Goal: Transaction & Acquisition: Purchase product/service

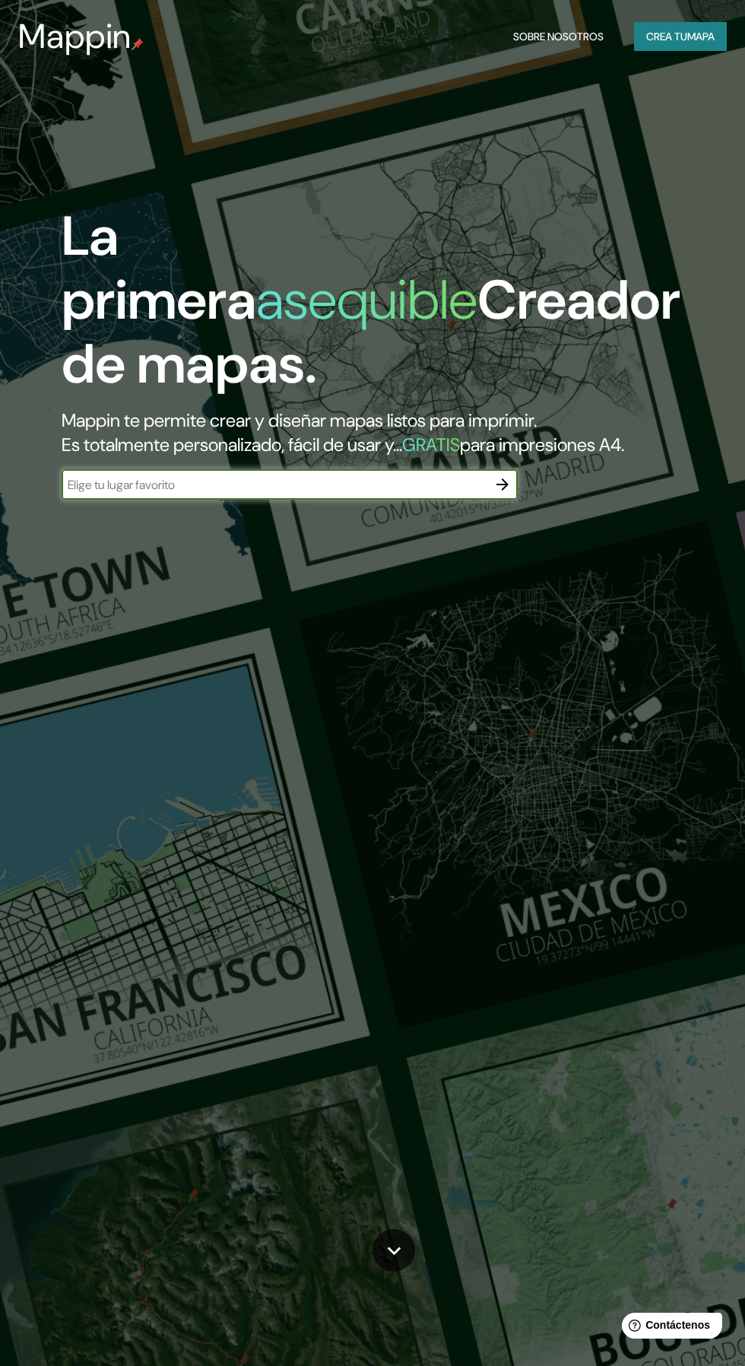
click at [700, 37] on font "mapa" at bounding box center [700, 37] width 27 height 14
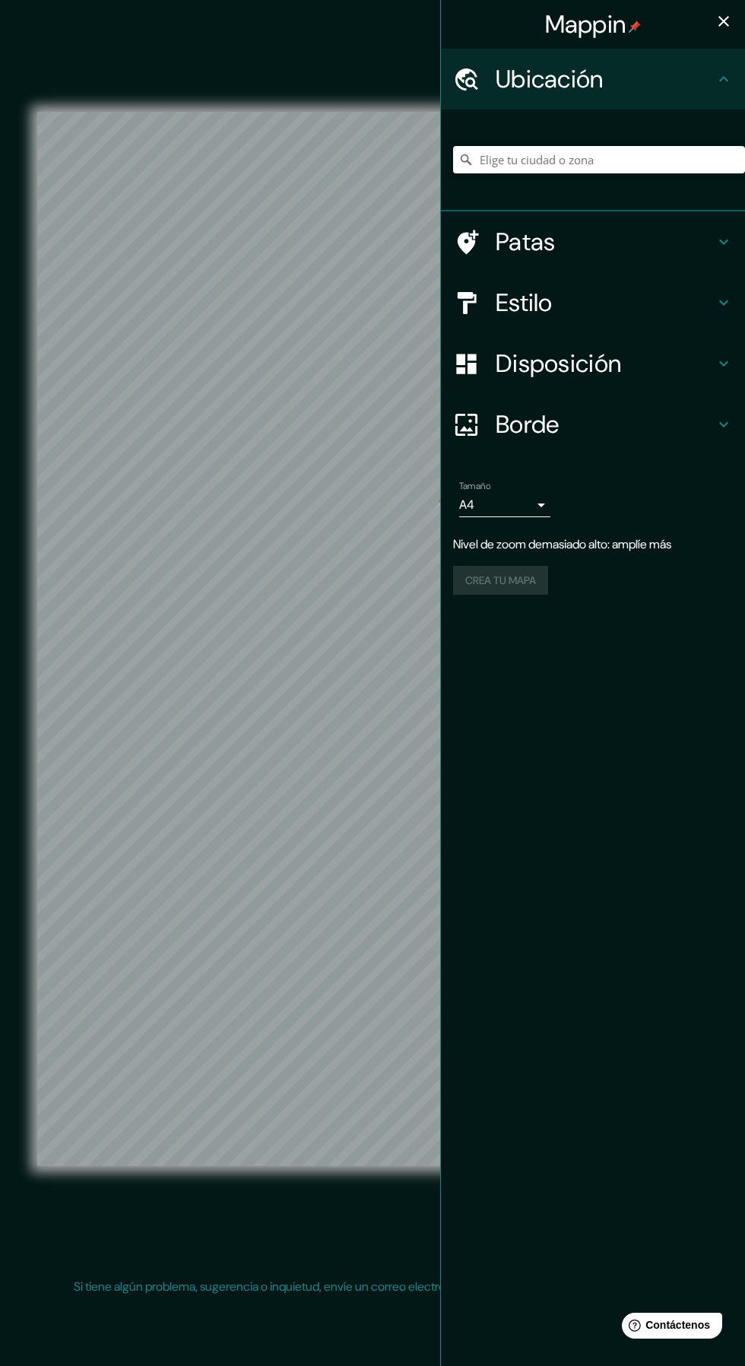
click at [724, 21] on icon "button" at bounding box center [724, 21] width 11 height 11
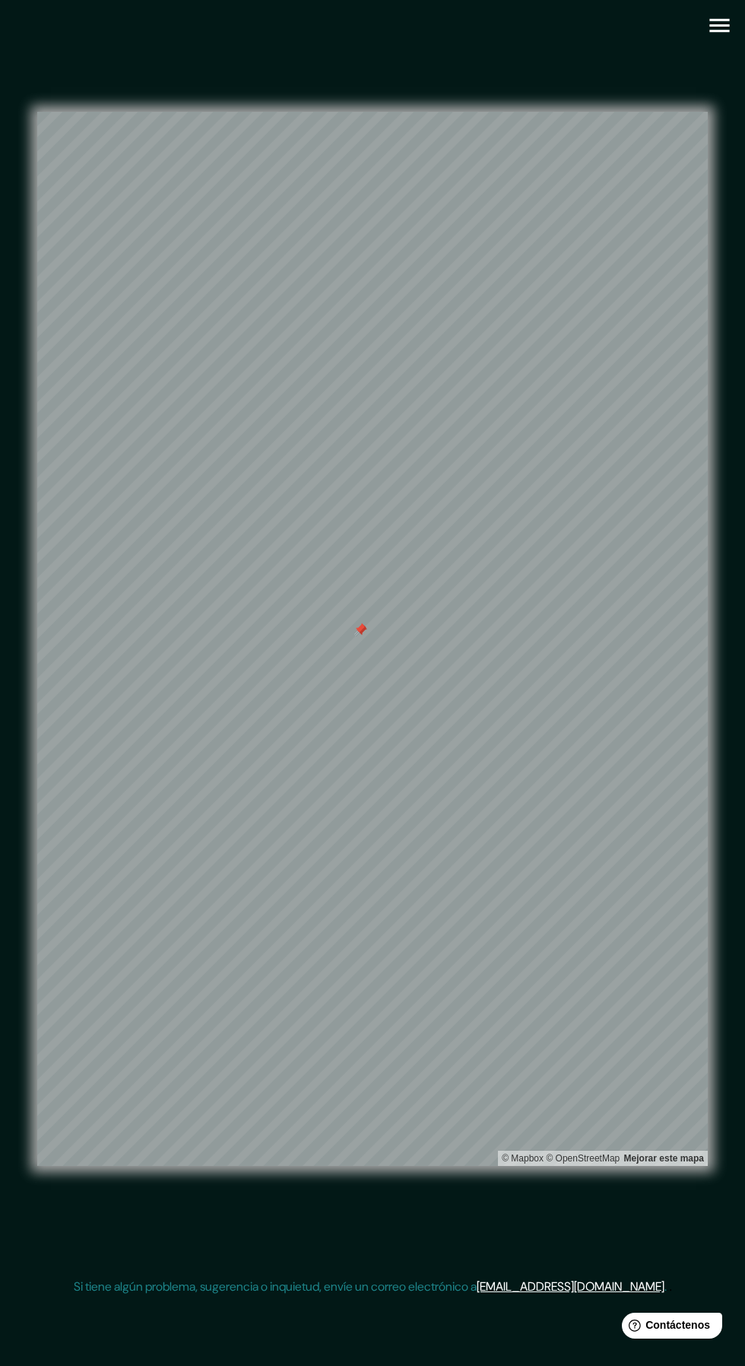
click at [719, 25] on icon "button" at bounding box center [720, 26] width 20 height 14
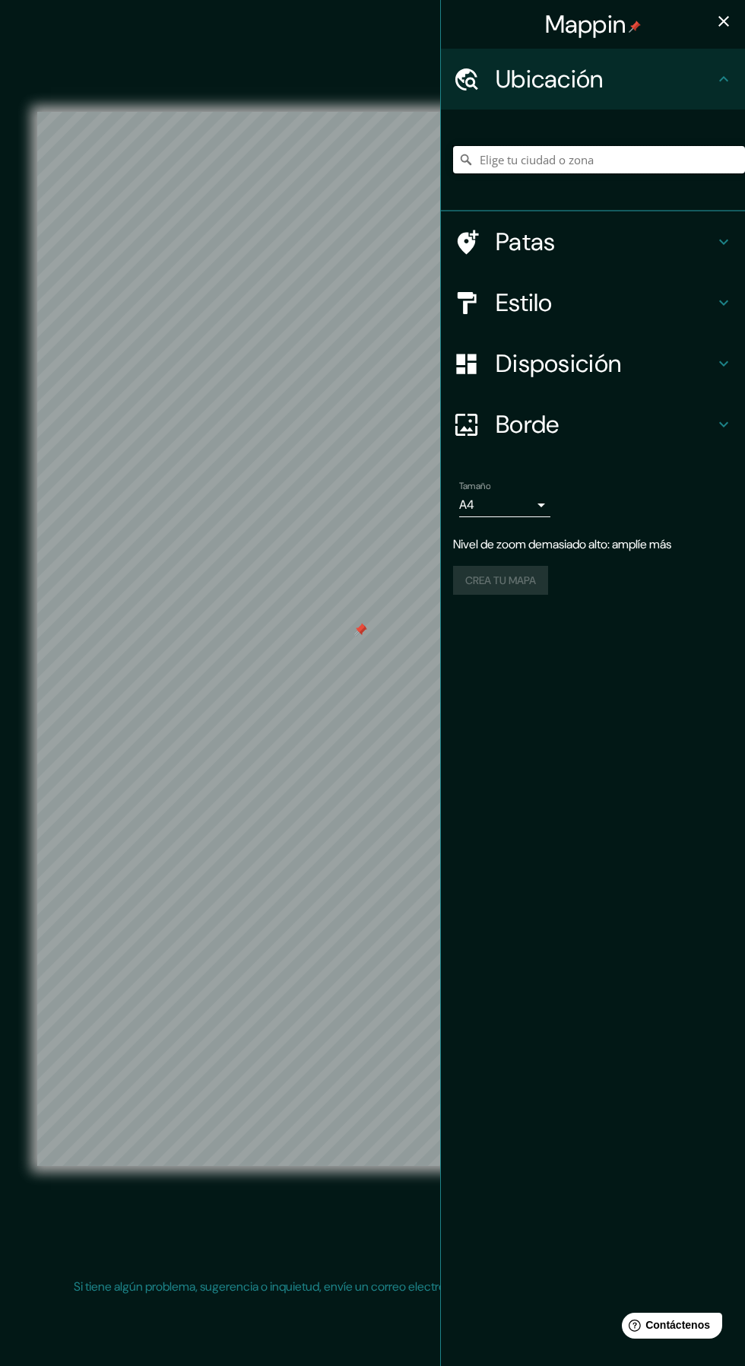
click at [596, 154] on input "Elige tu ciudad o zona" at bounding box center [599, 159] width 292 height 27
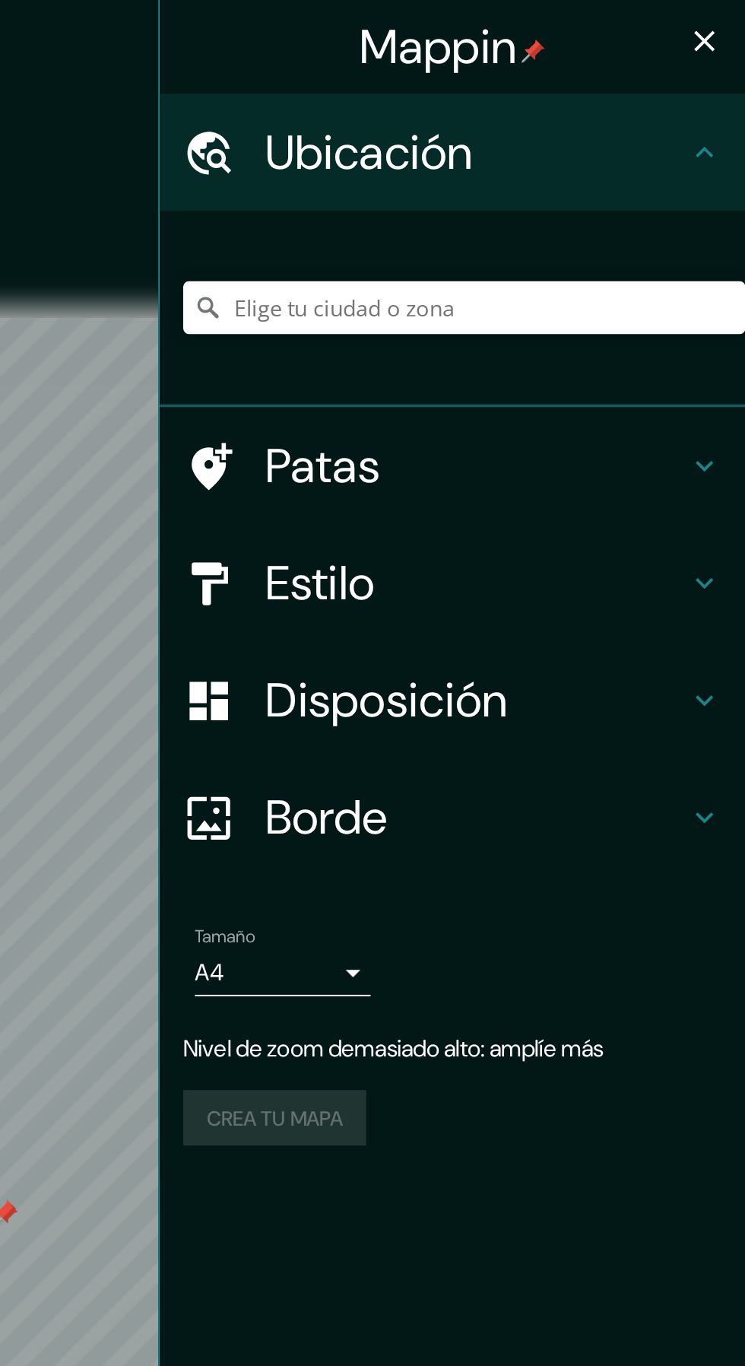
click at [735, 72] on div "Ubicación" at bounding box center [593, 79] width 304 height 61
click at [729, 78] on icon at bounding box center [724, 79] width 18 height 18
click at [672, 156] on input "Elige tu ciudad o zona" at bounding box center [599, 159] width 292 height 27
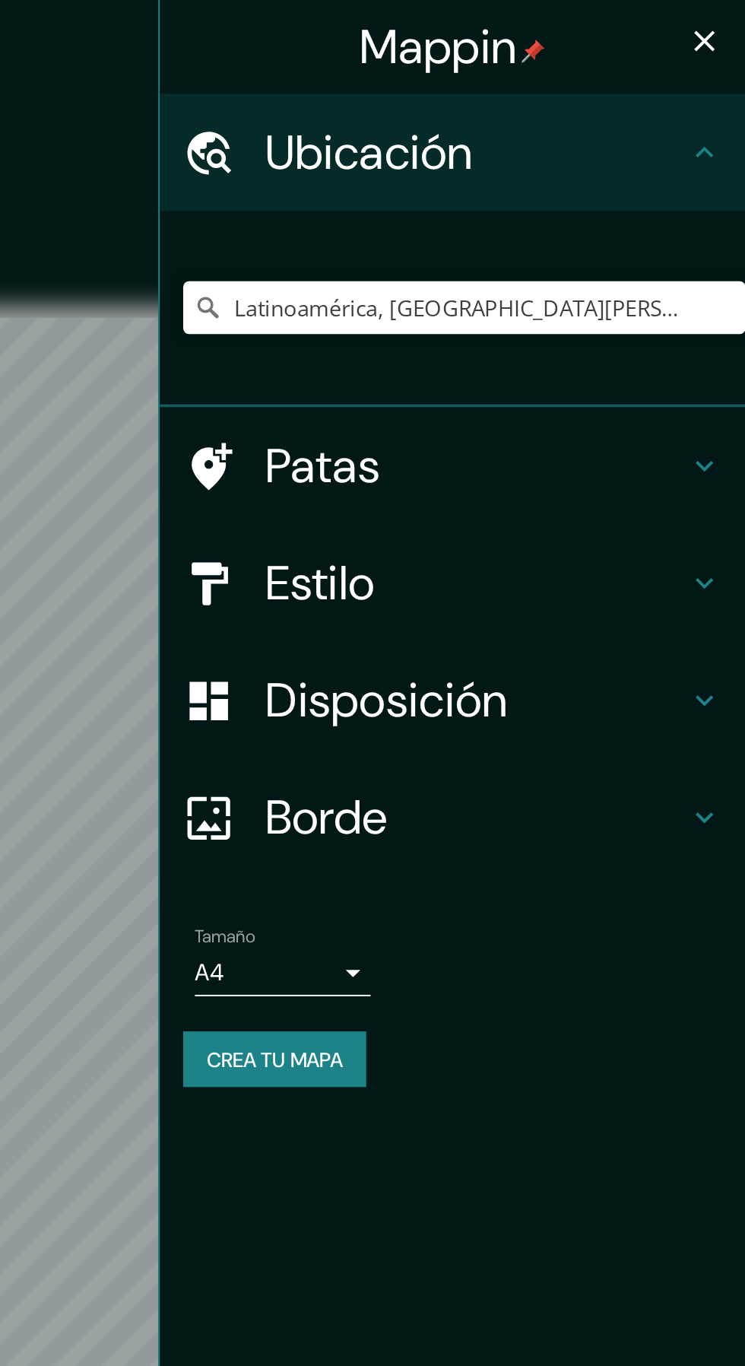
click at [736, 27] on button "button" at bounding box center [724, 21] width 30 height 30
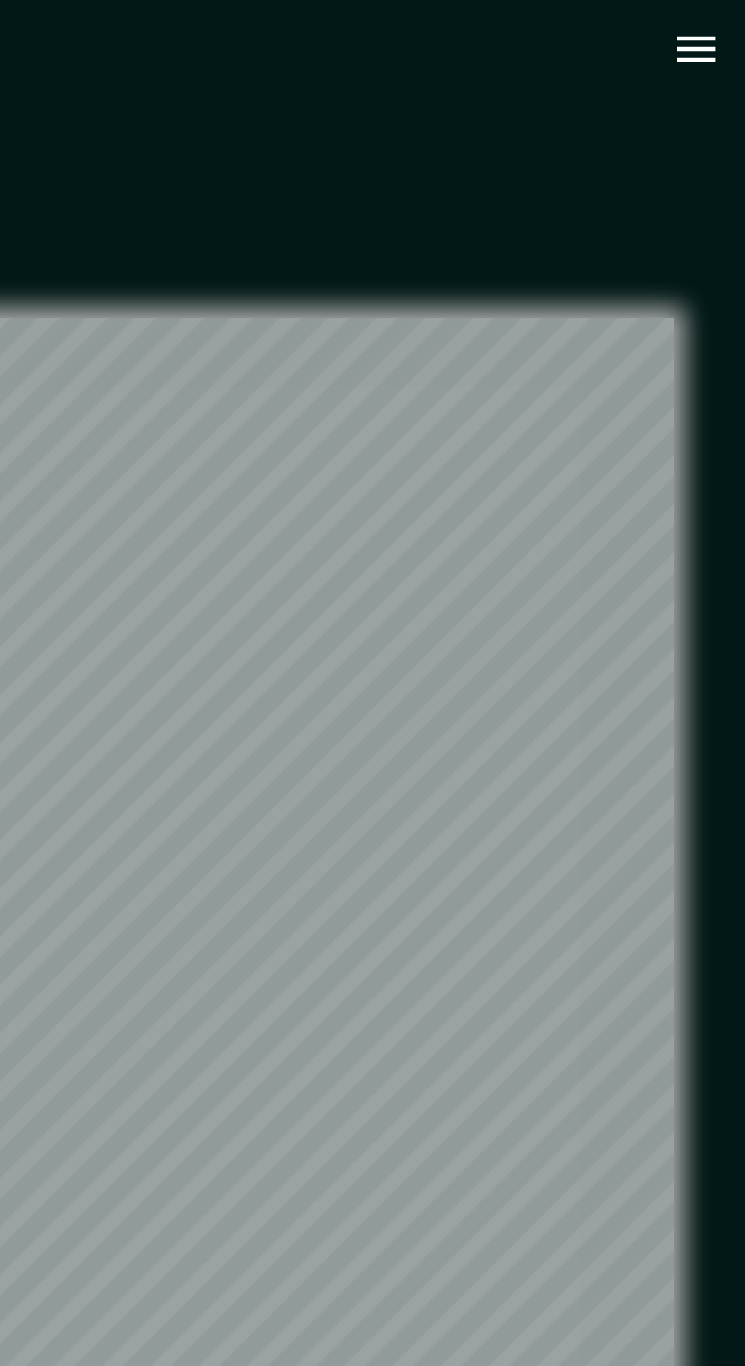
click at [729, 27] on icon "button" at bounding box center [719, 25] width 27 height 27
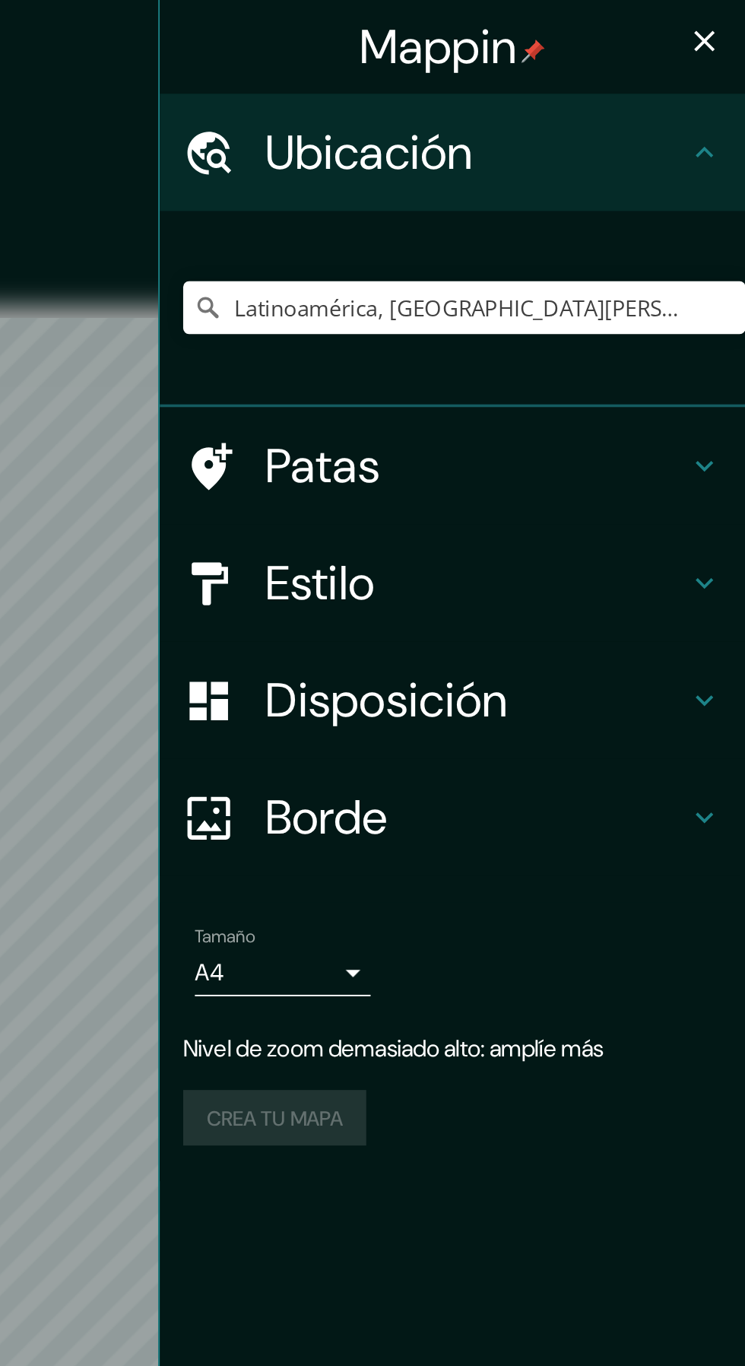
click at [721, 304] on icon at bounding box center [724, 303] width 18 height 18
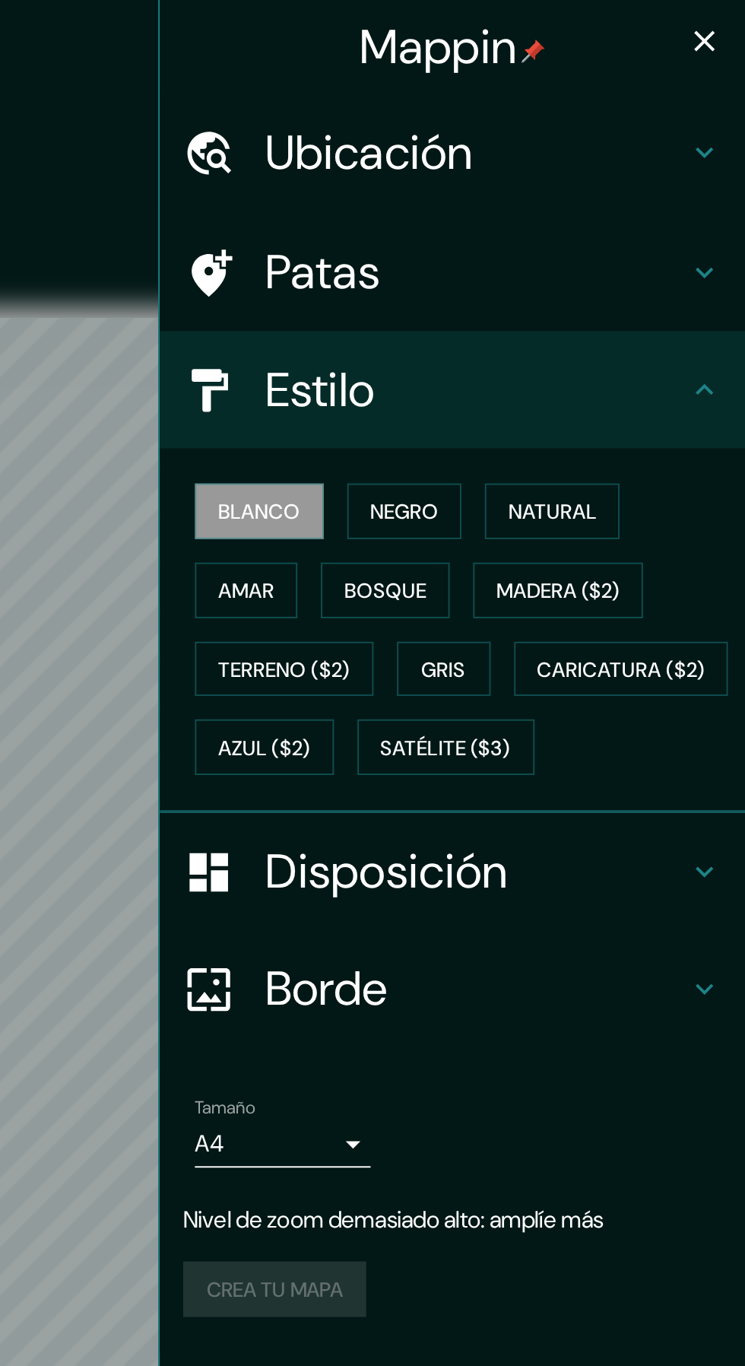
click at [578, 272] on font "Negro" at bounding box center [569, 266] width 36 height 20
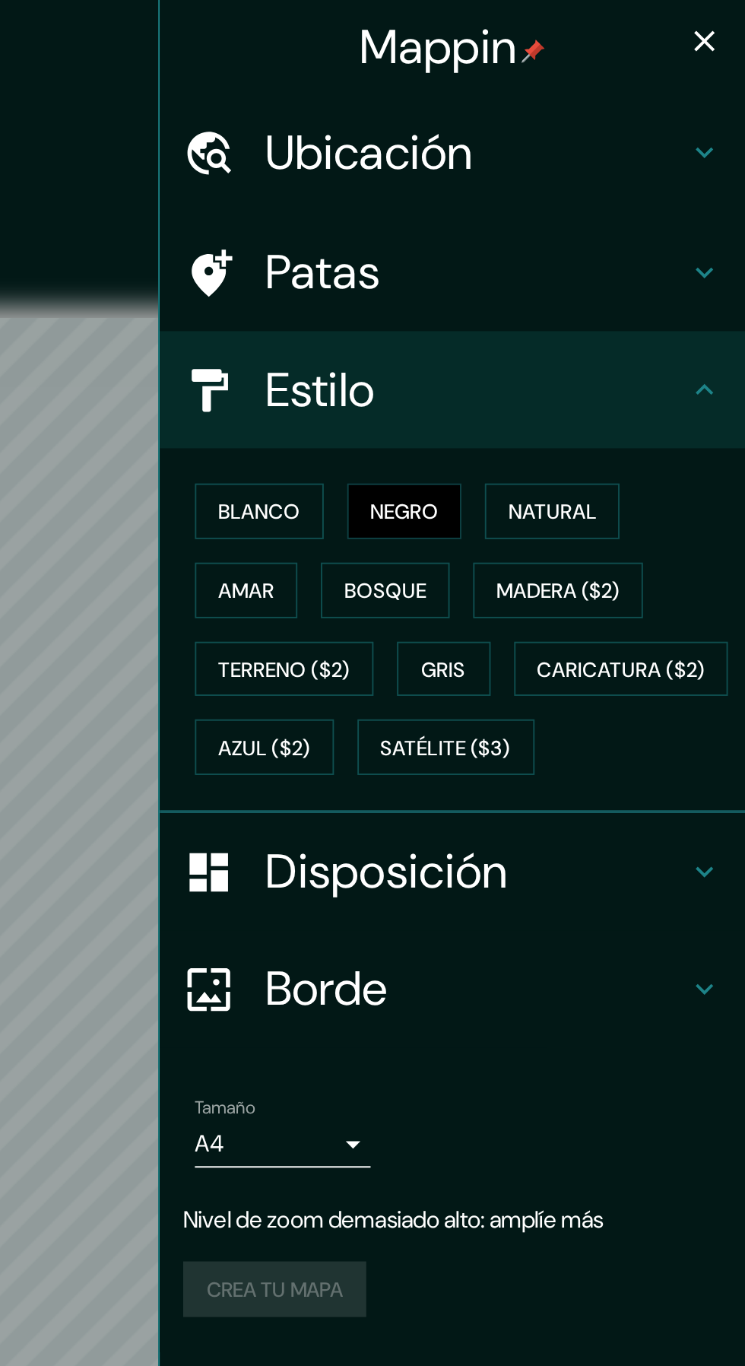
click at [516, 274] on button "Blanco" at bounding box center [492, 265] width 67 height 29
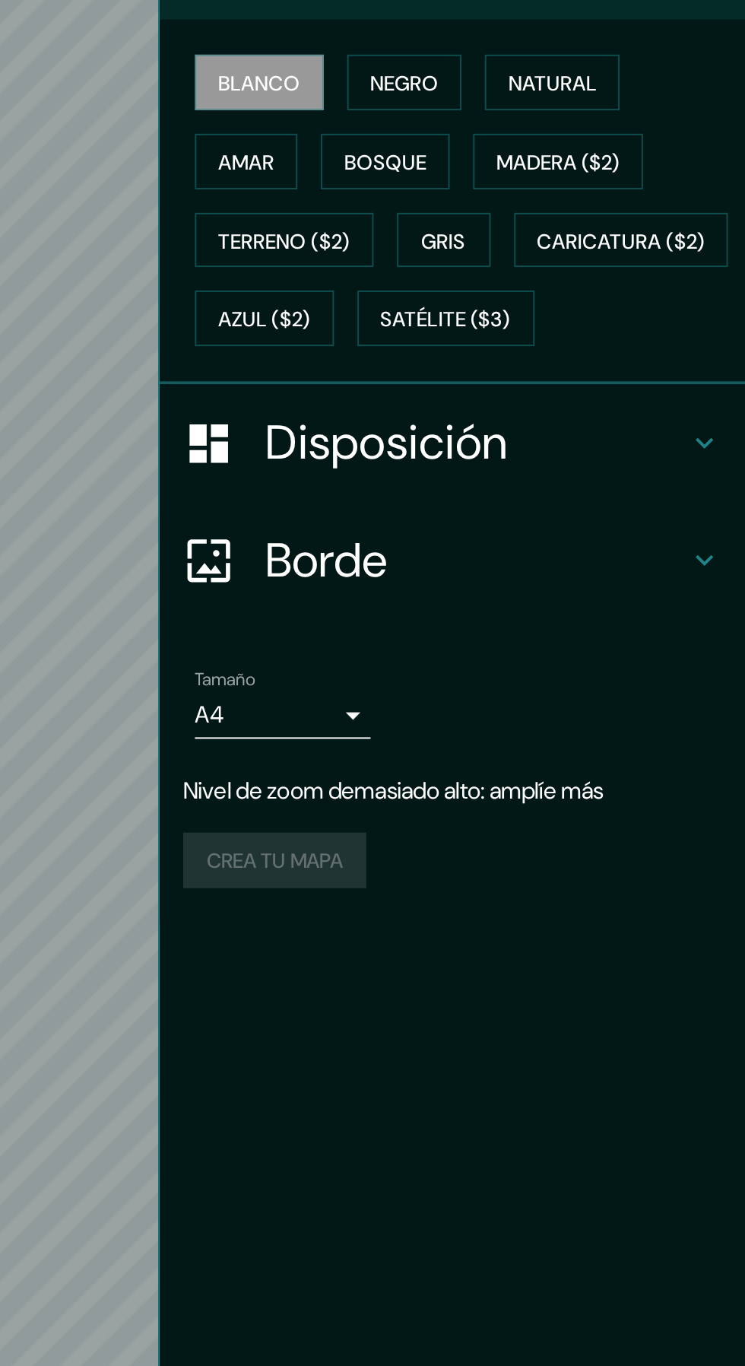
click at [732, 483] on div "Disposición" at bounding box center [593, 452] width 304 height 61
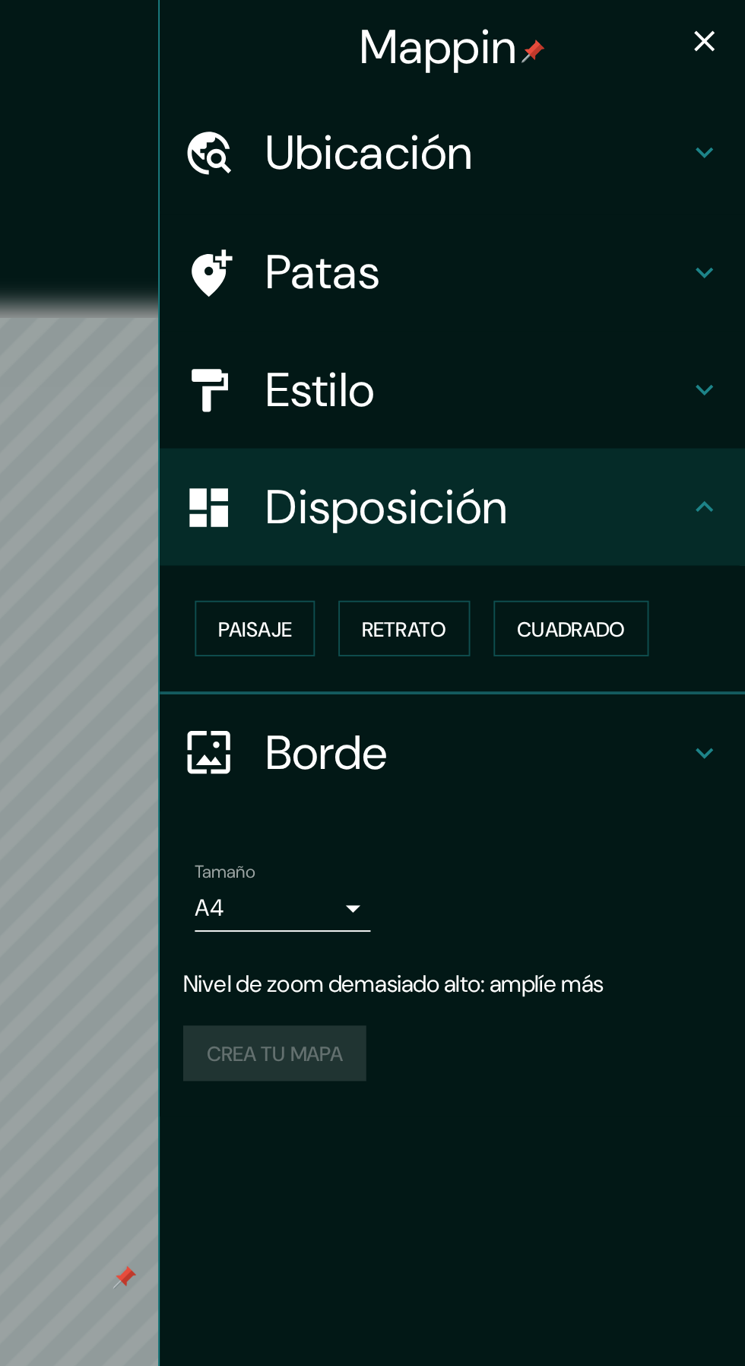
click at [727, 24] on icon "button" at bounding box center [724, 21] width 11 height 11
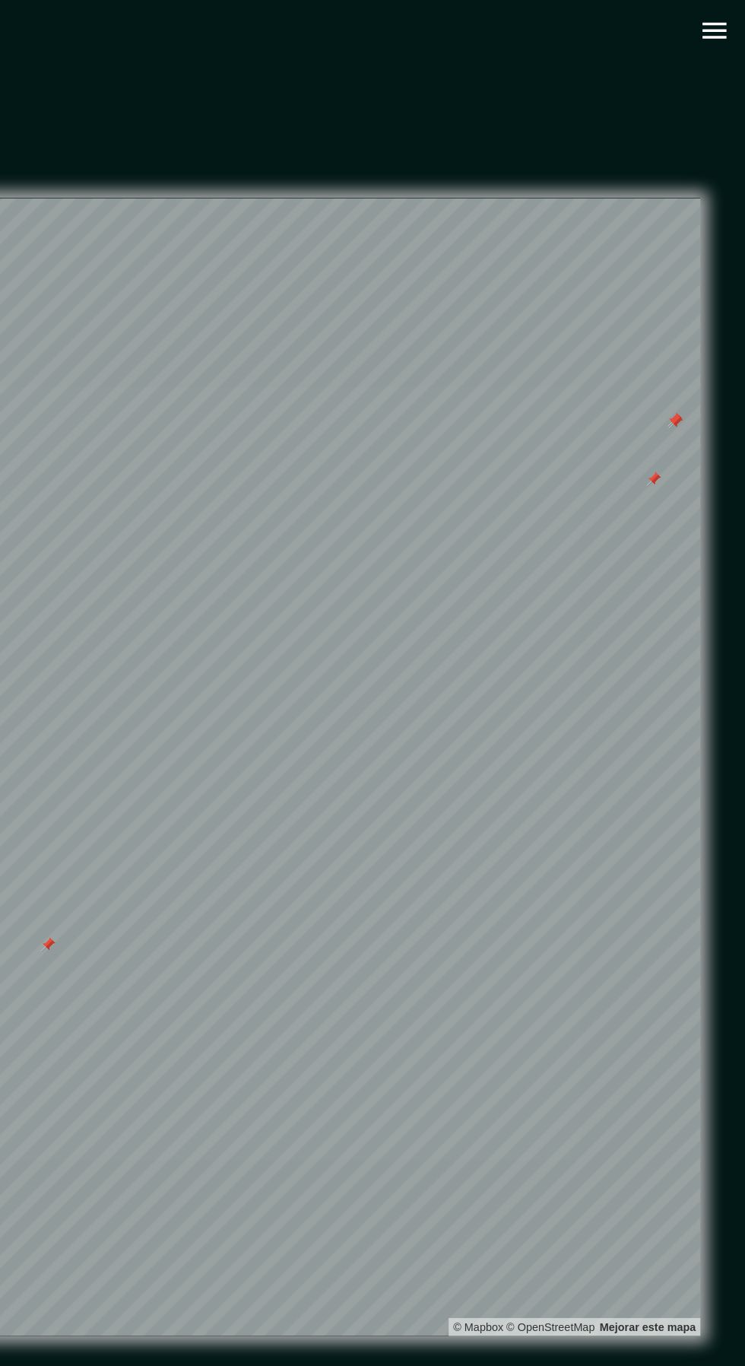
click at [725, 26] on icon "button" at bounding box center [720, 26] width 20 height 14
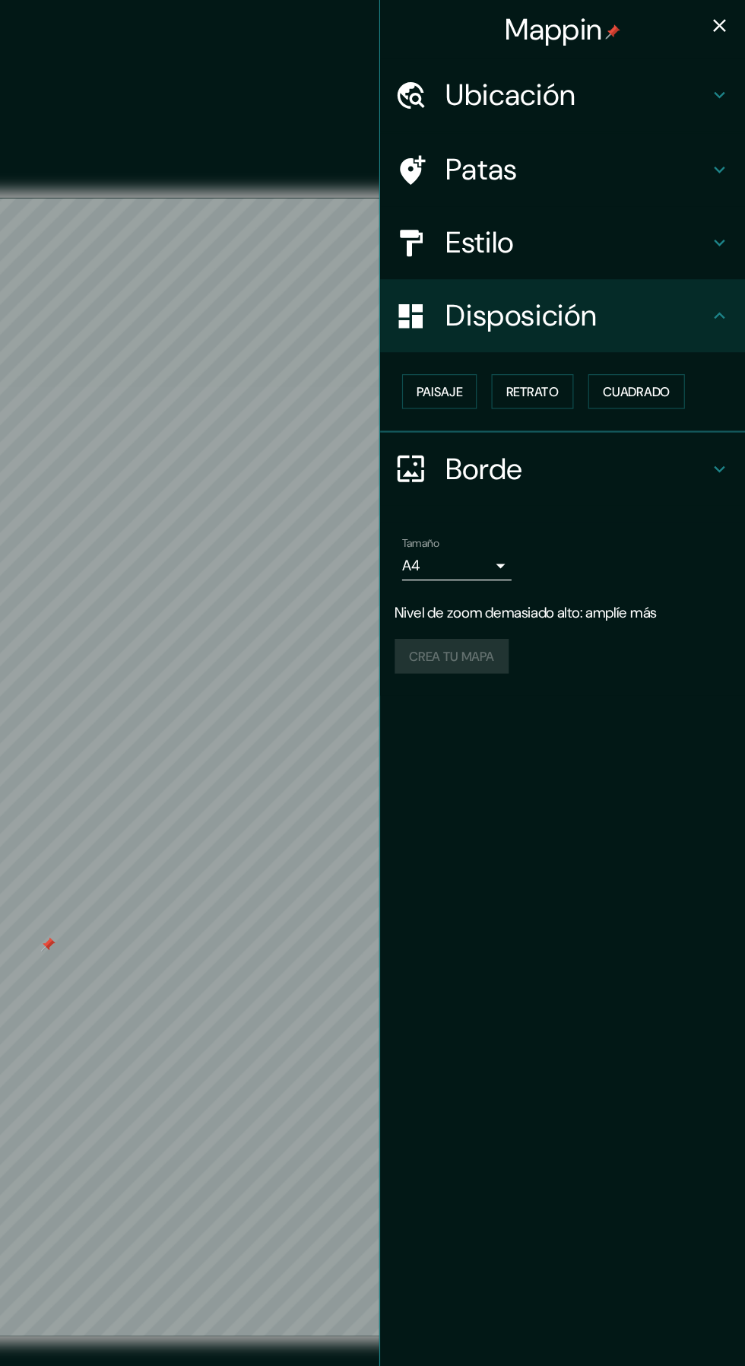
click at [626, 116] on div "Patas" at bounding box center [593, 141] width 304 height 61
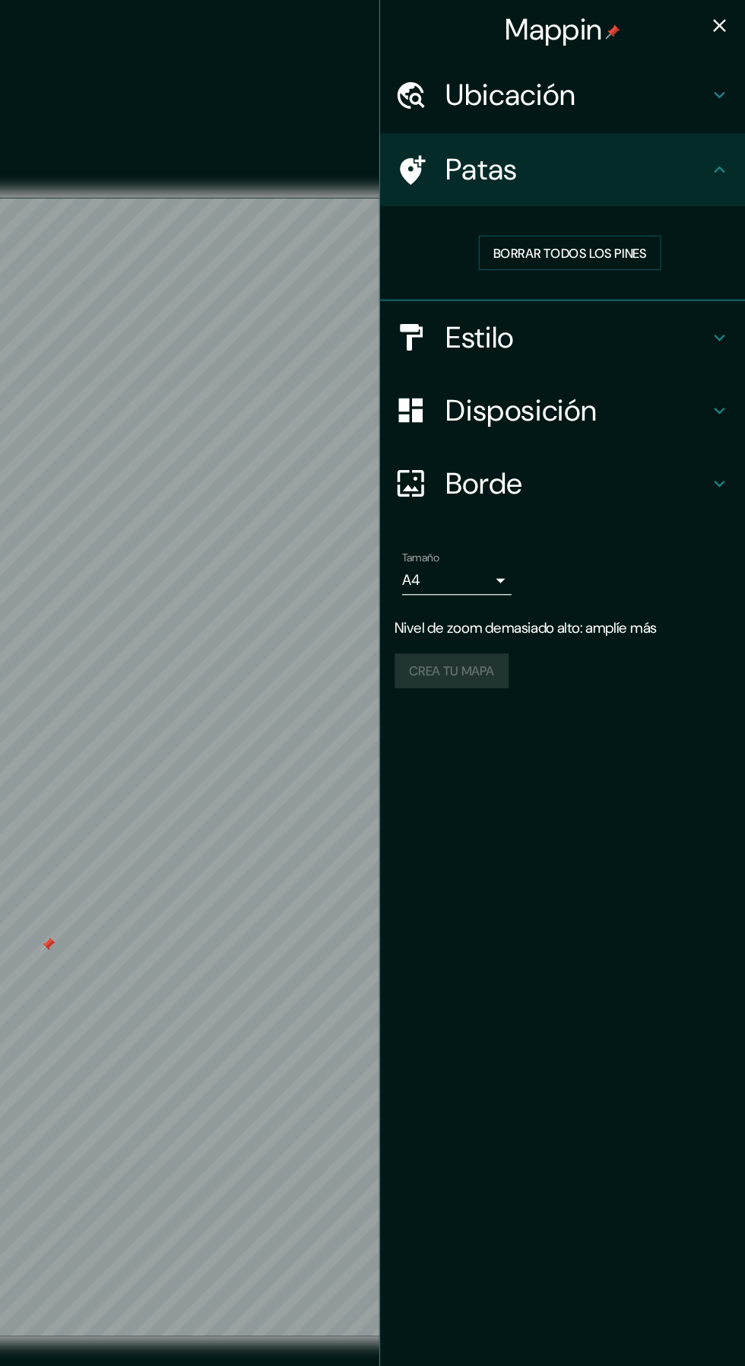
click at [674, 91] on h4 "Ubicación" at bounding box center [605, 79] width 219 height 30
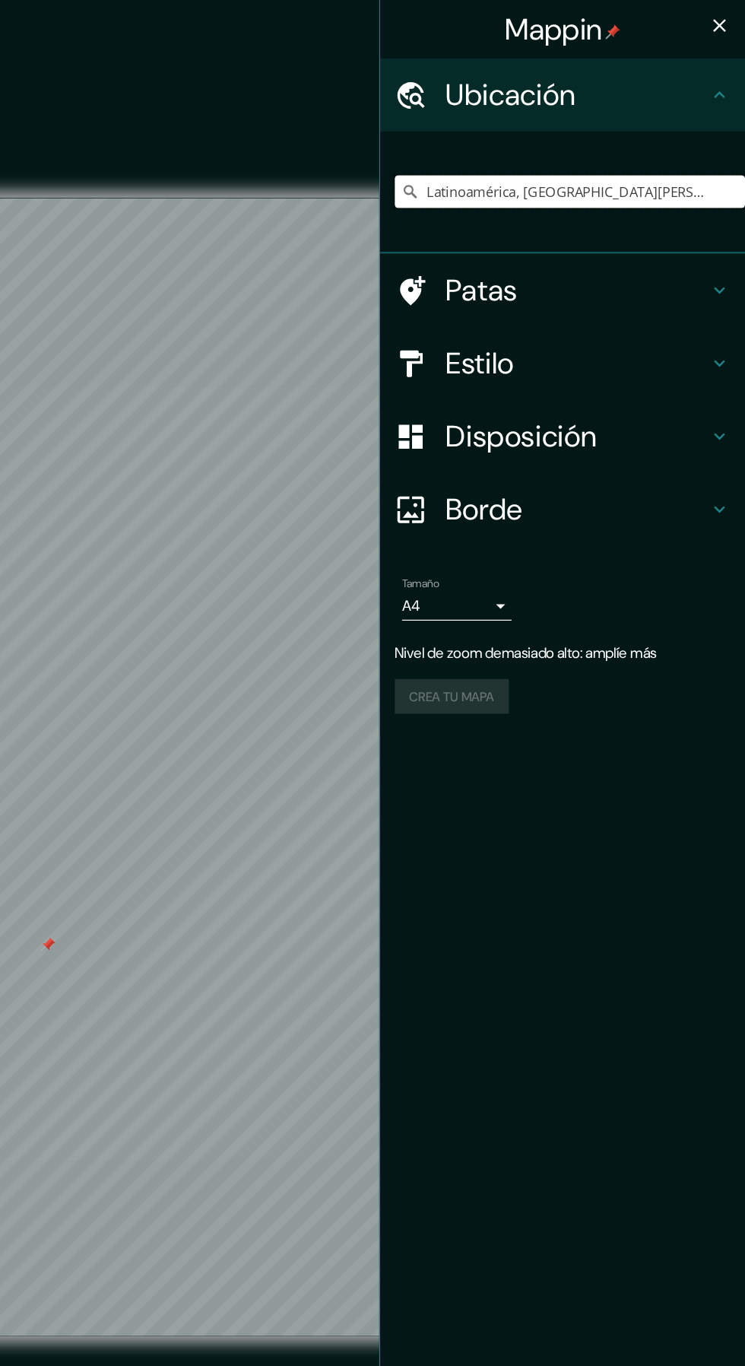
click at [591, 155] on input "Latinoamérica, San Joaquín, Región Metropolitana de Santiago 8940000, Chile" at bounding box center [599, 159] width 292 height 27
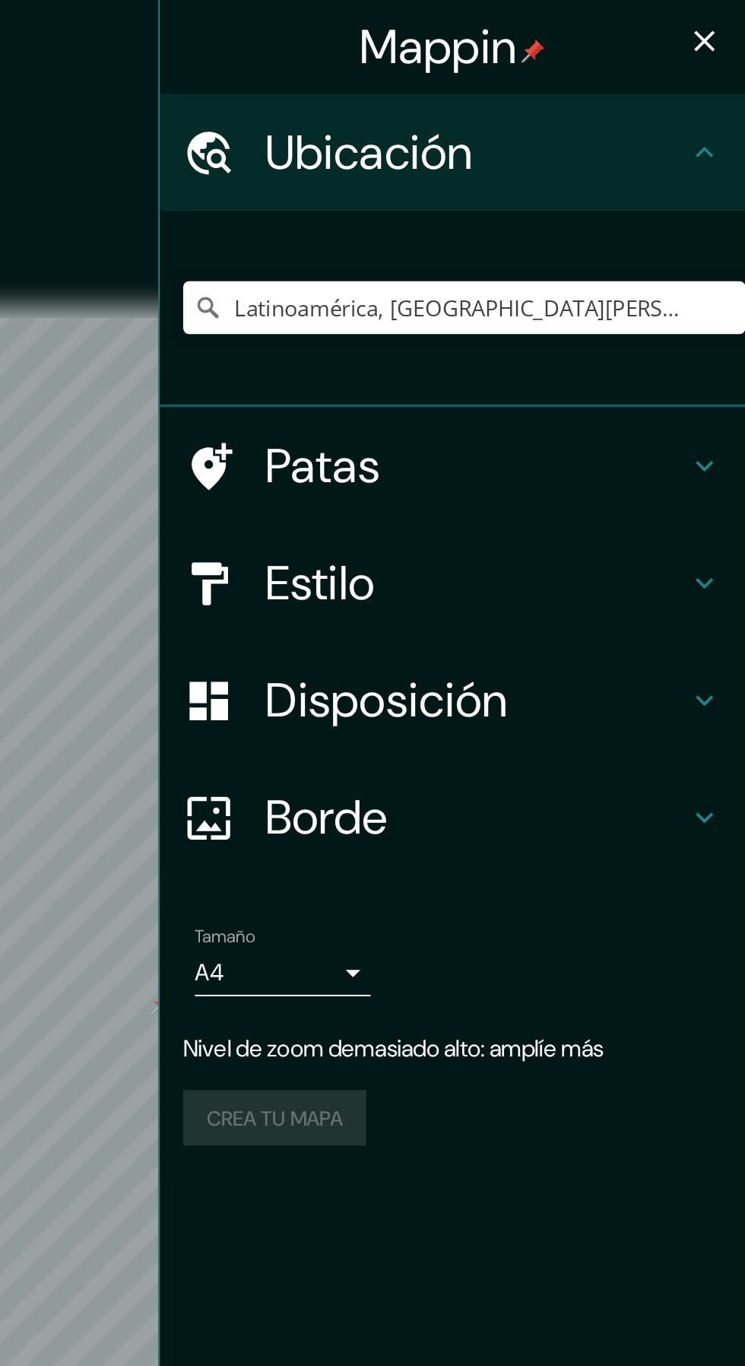
click at [735, 19] on button "button" at bounding box center [724, 21] width 30 height 30
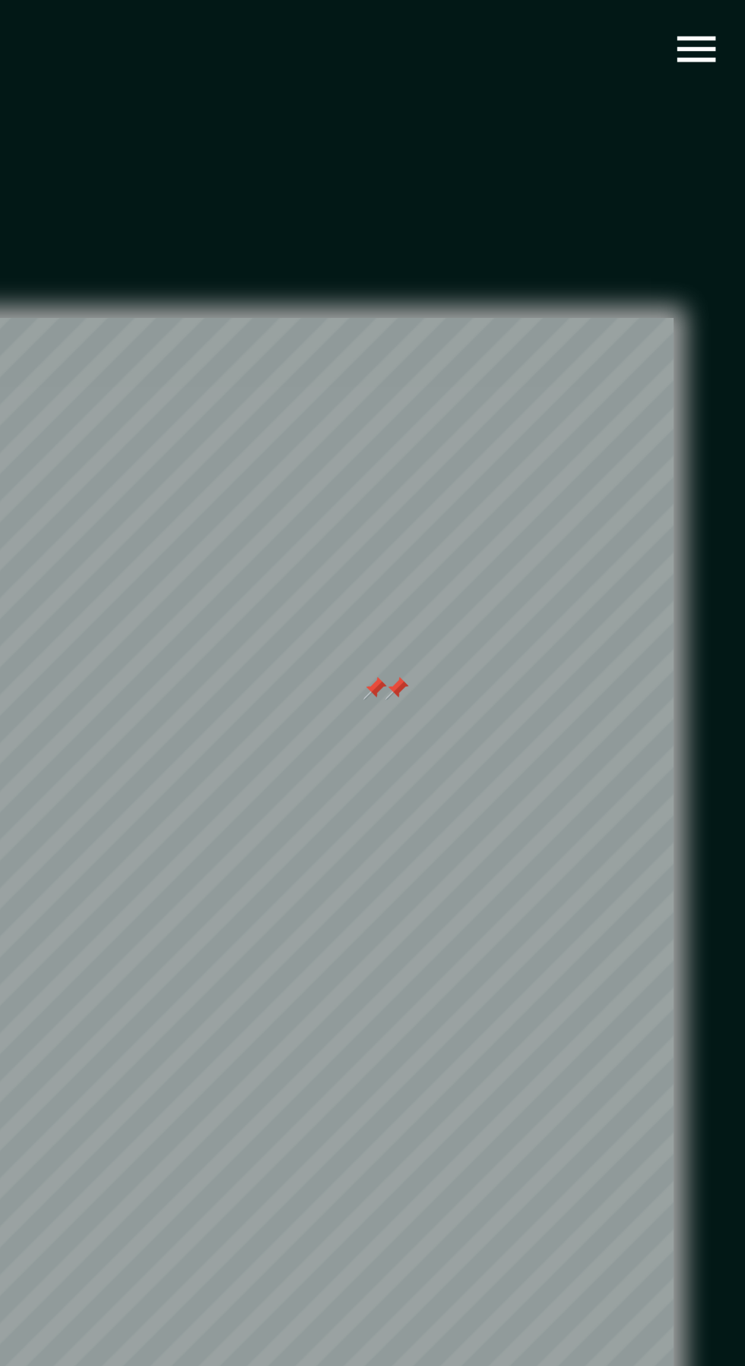
click at [716, 40] on button "button" at bounding box center [719, 25] width 39 height 39
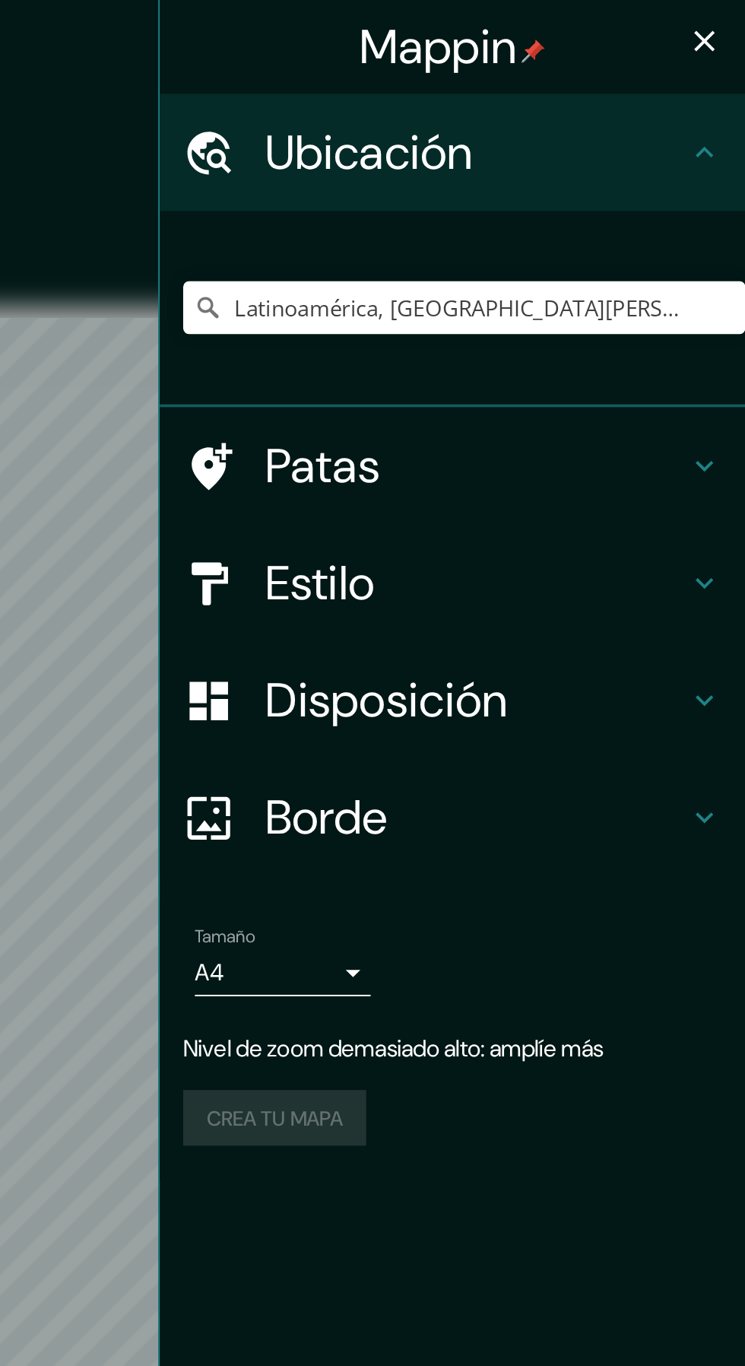
click at [726, 237] on icon at bounding box center [724, 242] width 18 height 18
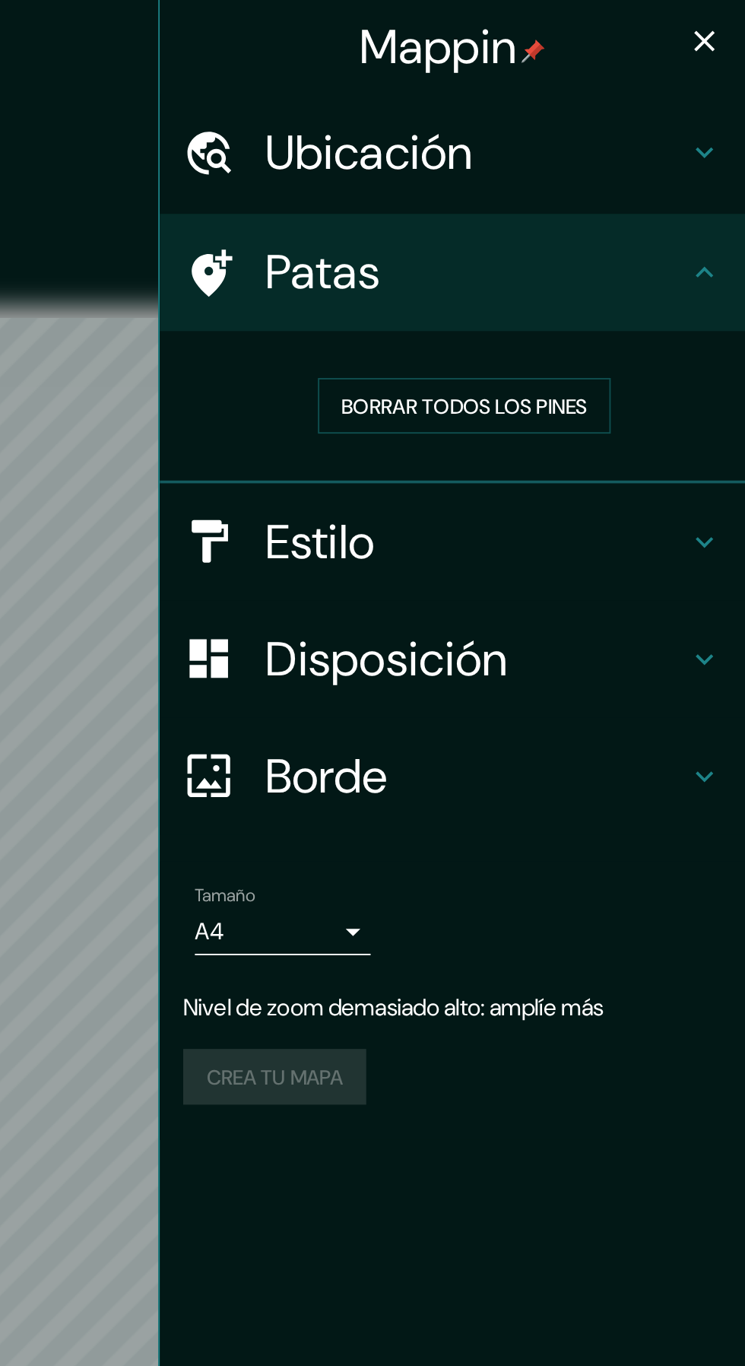
click at [651, 215] on font "Borrar todos los pines" at bounding box center [599, 211] width 128 height 14
click at [722, 23] on icon "button" at bounding box center [724, 21] width 18 height 18
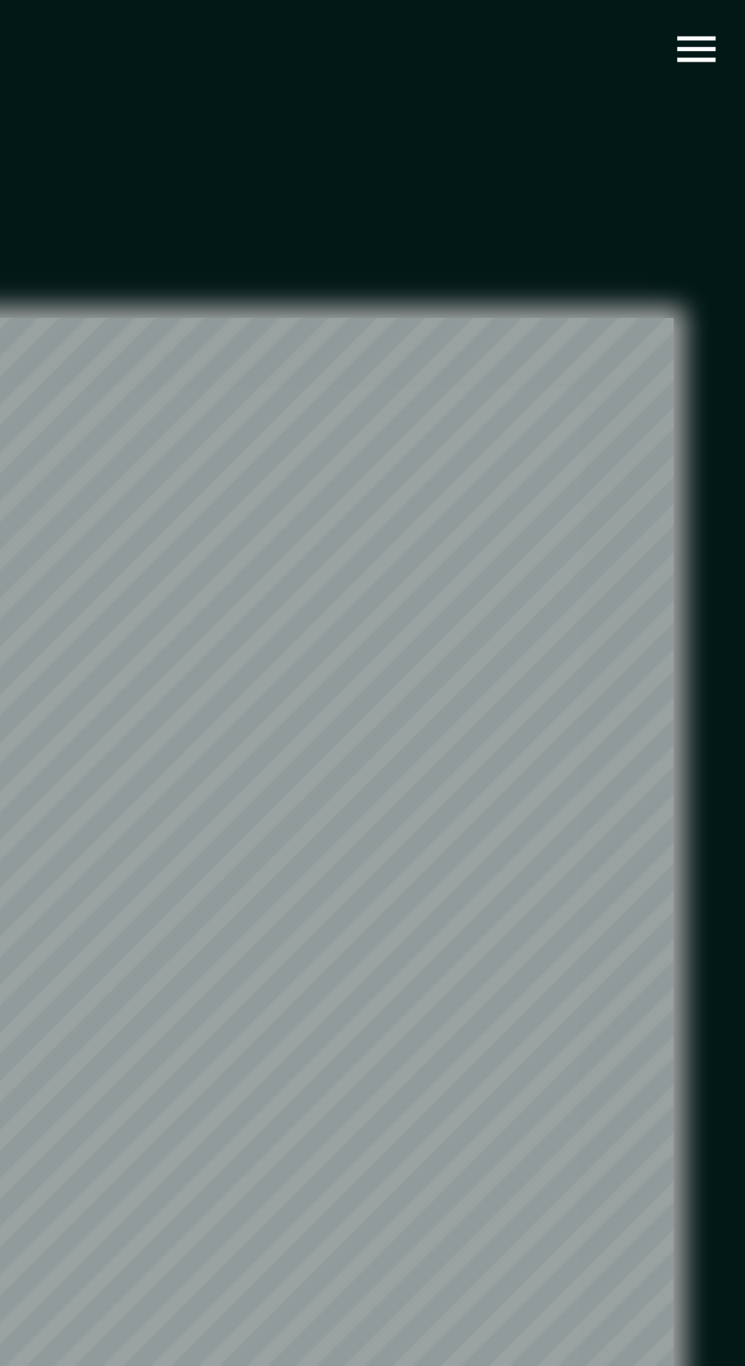
click at [726, 40] on button "button" at bounding box center [719, 25] width 39 height 39
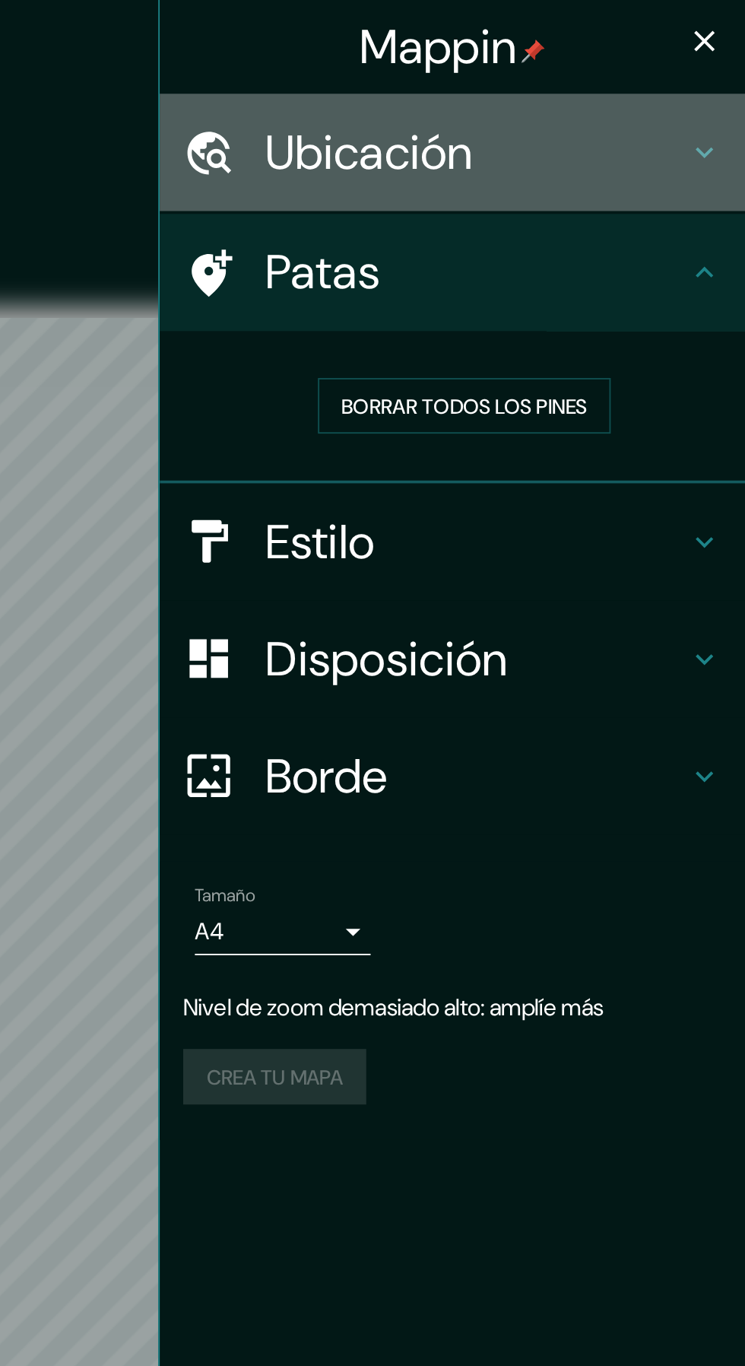
click at [733, 77] on div "Ubicación" at bounding box center [593, 79] width 304 height 61
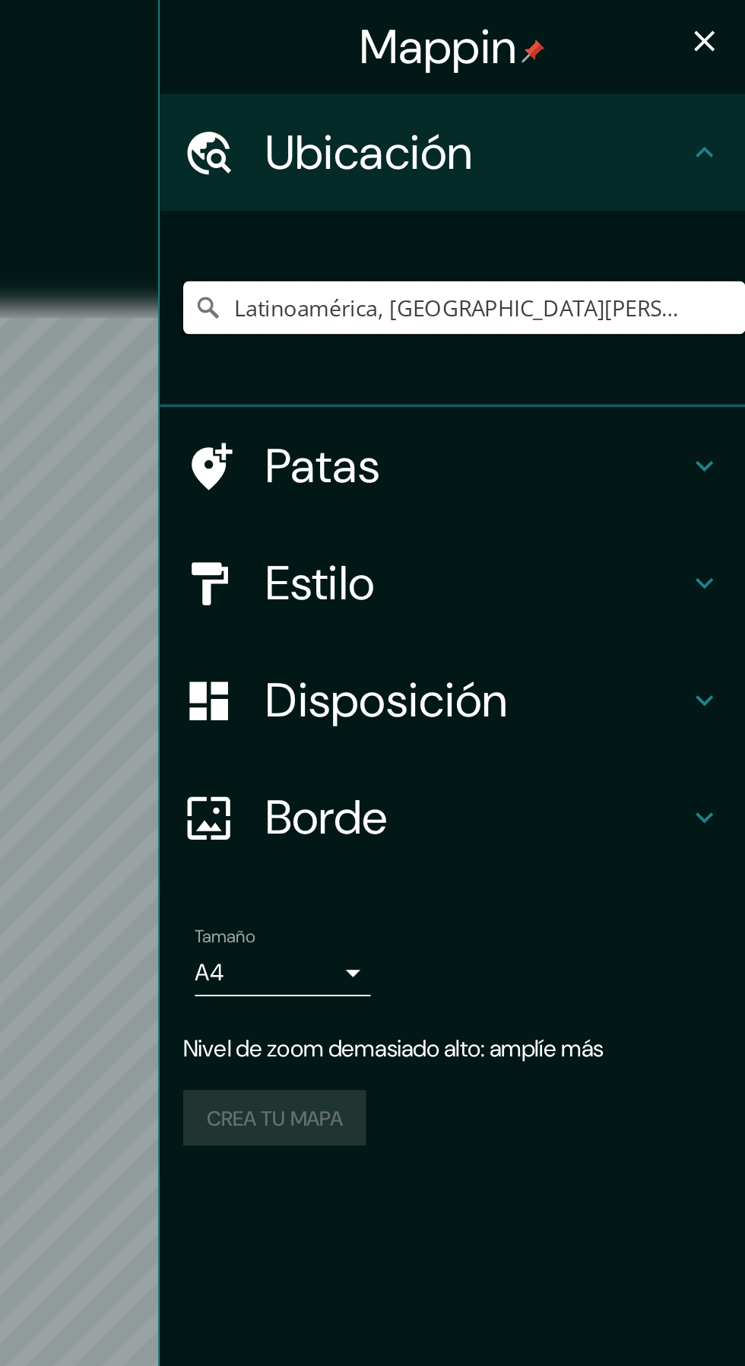
click at [677, 156] on input "Latinoamérica, San Joaquín, Región Metropolitana de Santiago 8940000, Chile" at bounding box center [599, 159] width 292 height 27
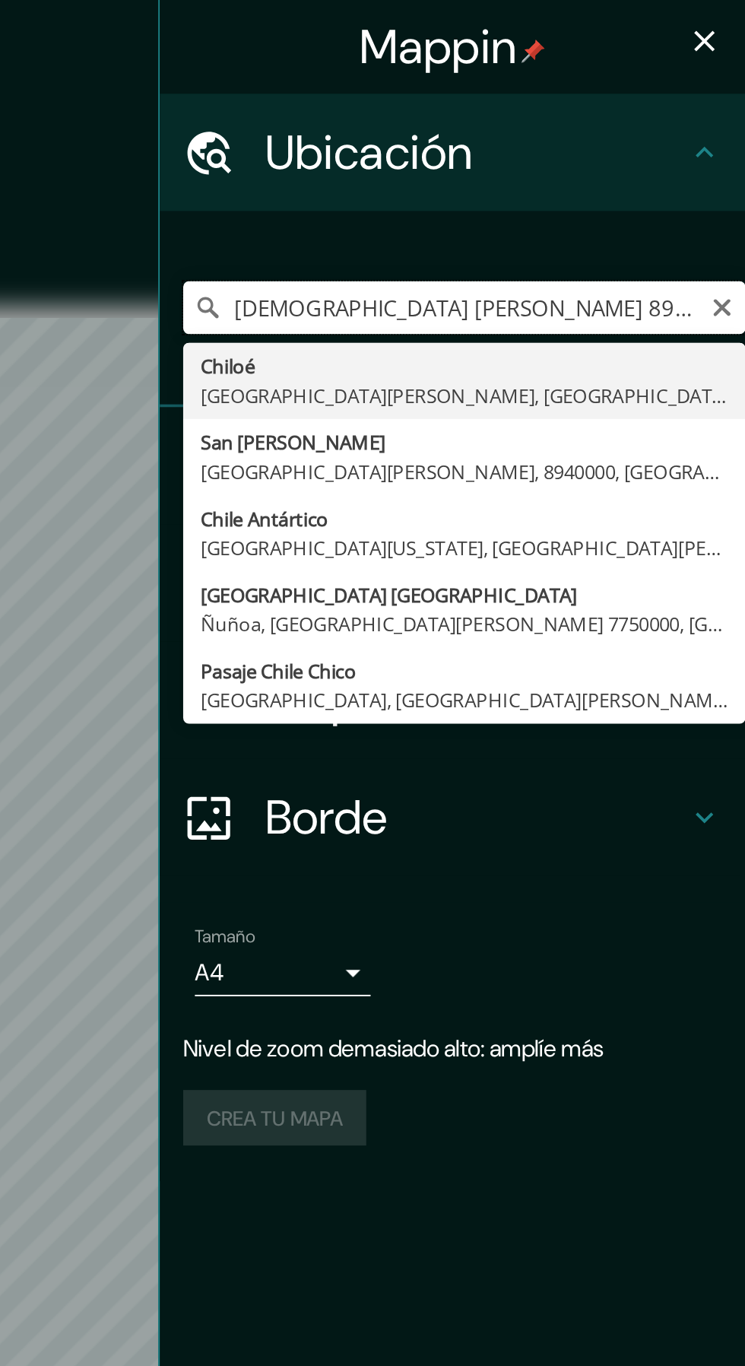
click at [706, 164] on input "etropolitana de Santiago 8940000, Chile" at bounding box center [599, 159] width 292 height 27
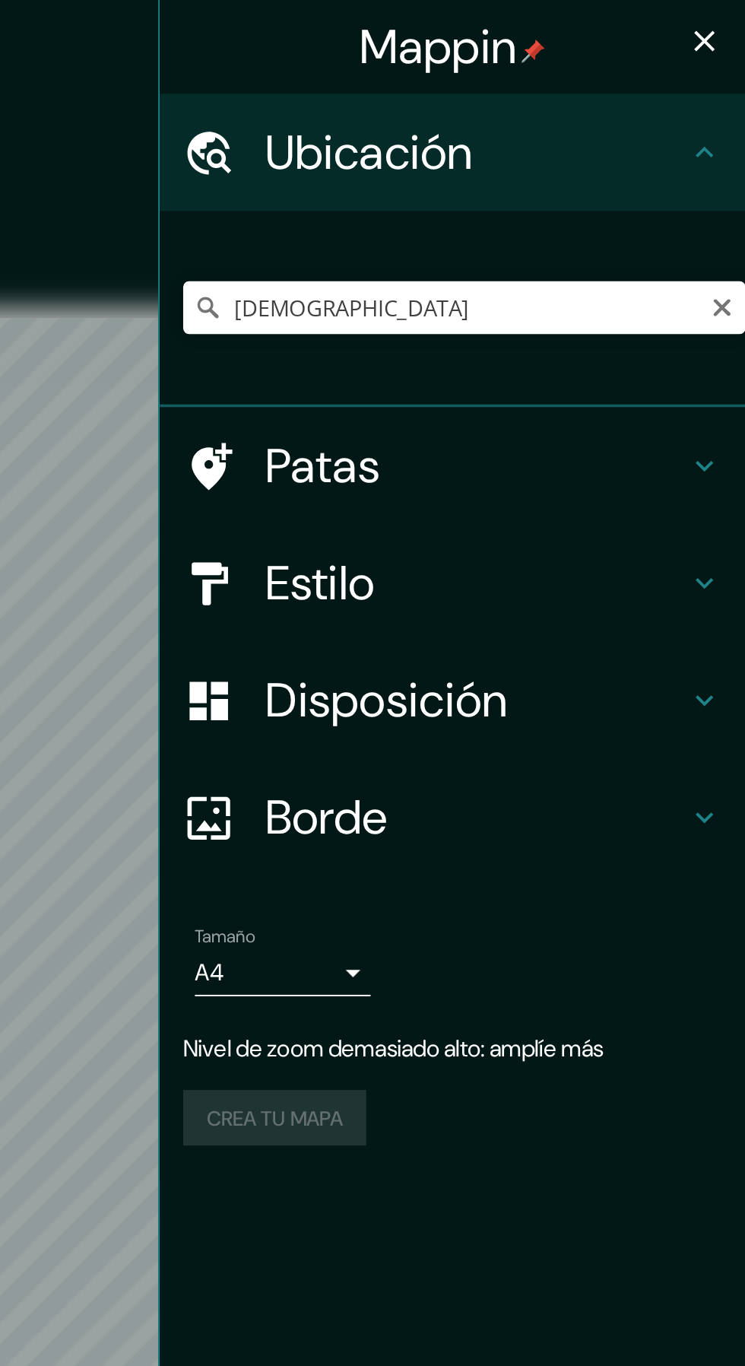
click at [541, 156] on input "etropolitana" at bounding box center [599, 159] width 292 height 27
click at [581, 157] on input "etropolitana" at bounding box center [599, 159] width 292 height 27
click at [579, 166] on input "etropolitana" at bounding box center [599, 159] width 292 height 27
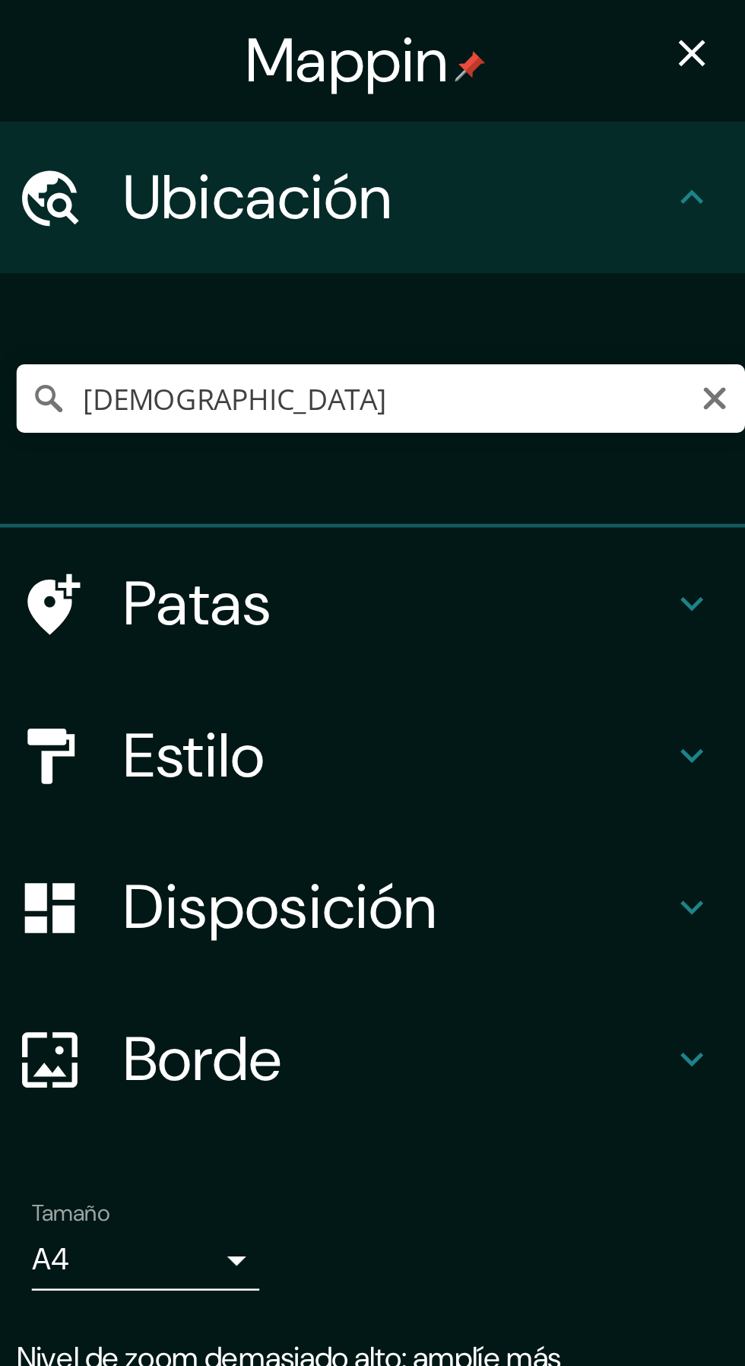
click at [576, 159] on input "etropolitana" at bounding box center [599, 159] width 292 height 27
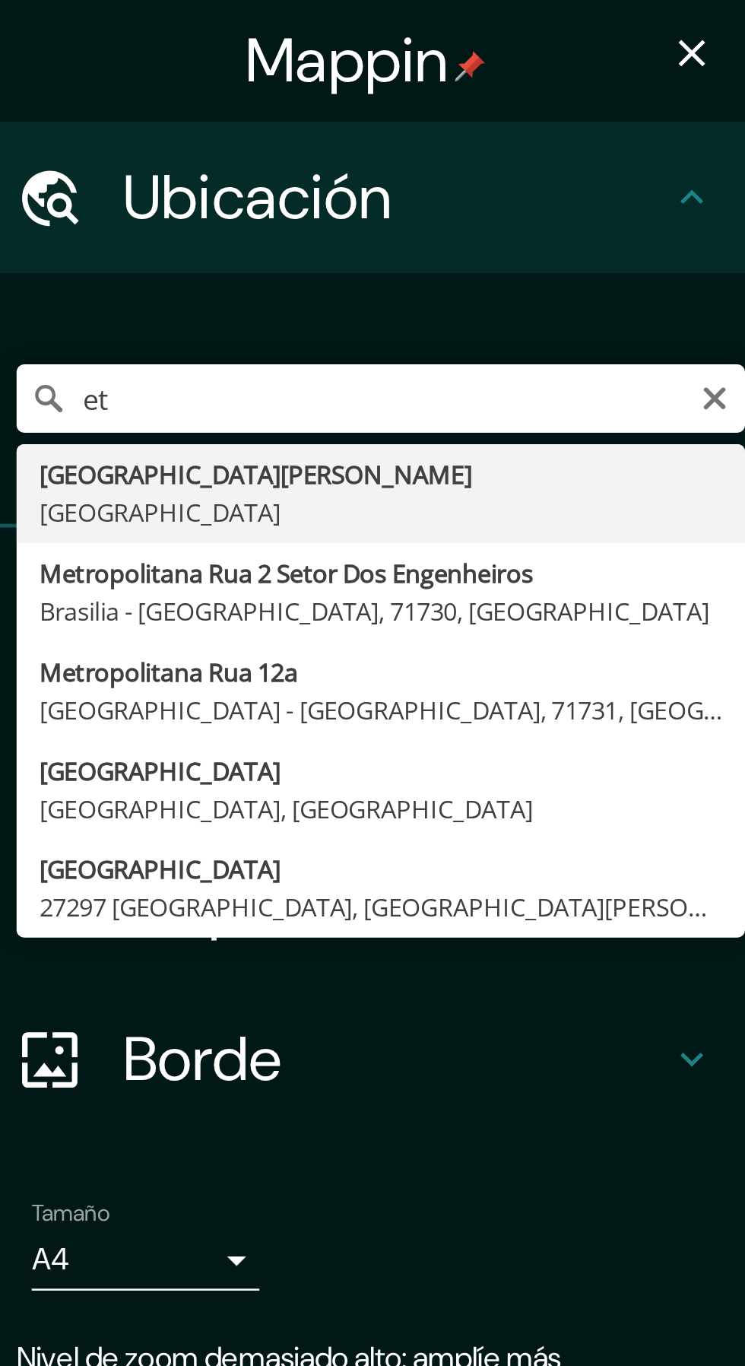
type input "e"
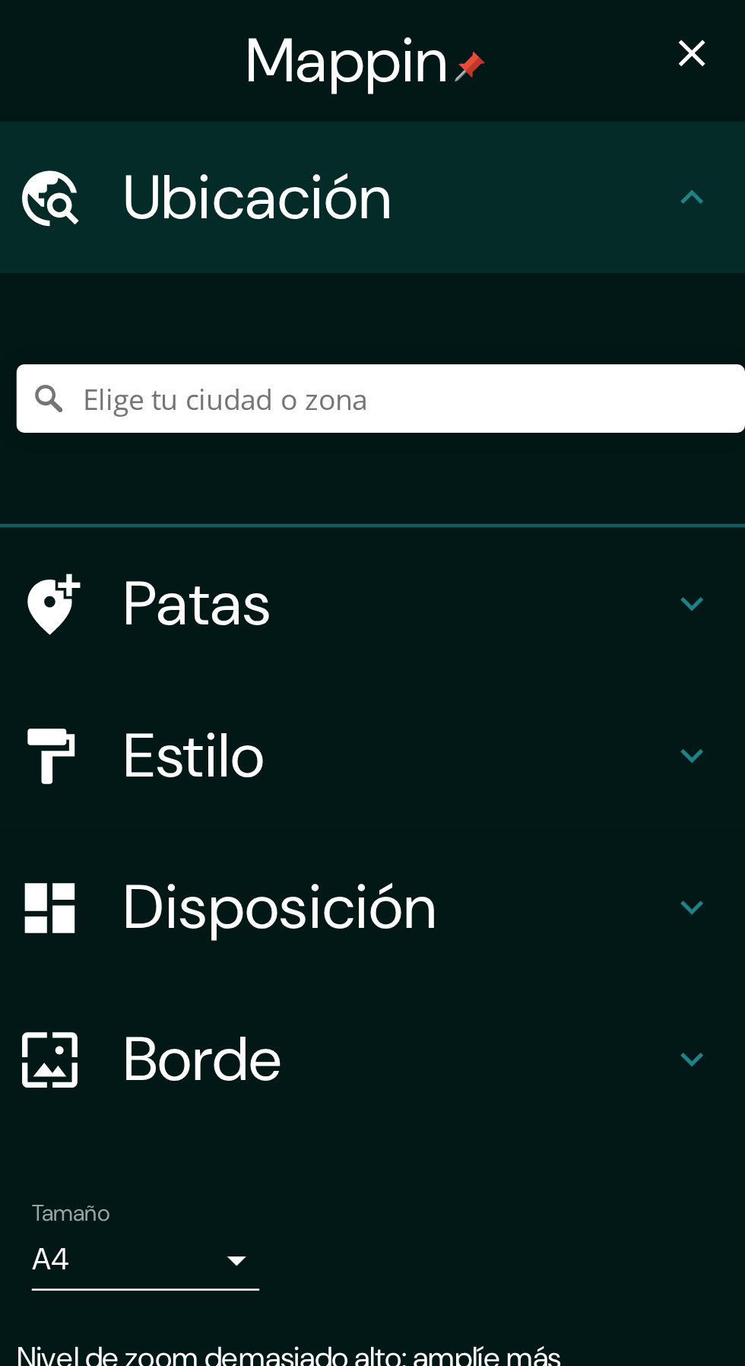
click at [604, 163] on input "Elige tu ciudad o zona" at bounding box center [599, 159] width 292 height 27
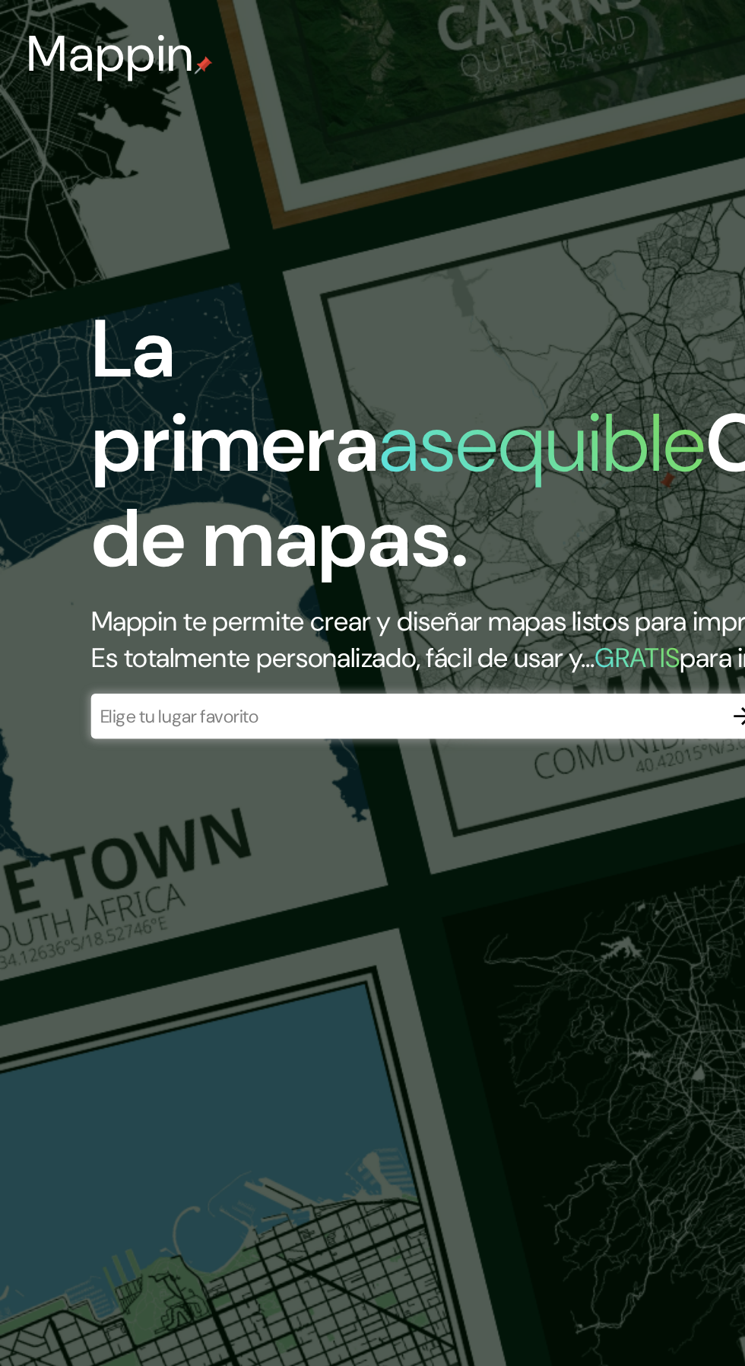
click at [216, 494] on input "text" at bounding box center [275, 484] width 426 height 17
click at [345, 494] on input "text" at bounding box center [275, 484] width 426 height 17
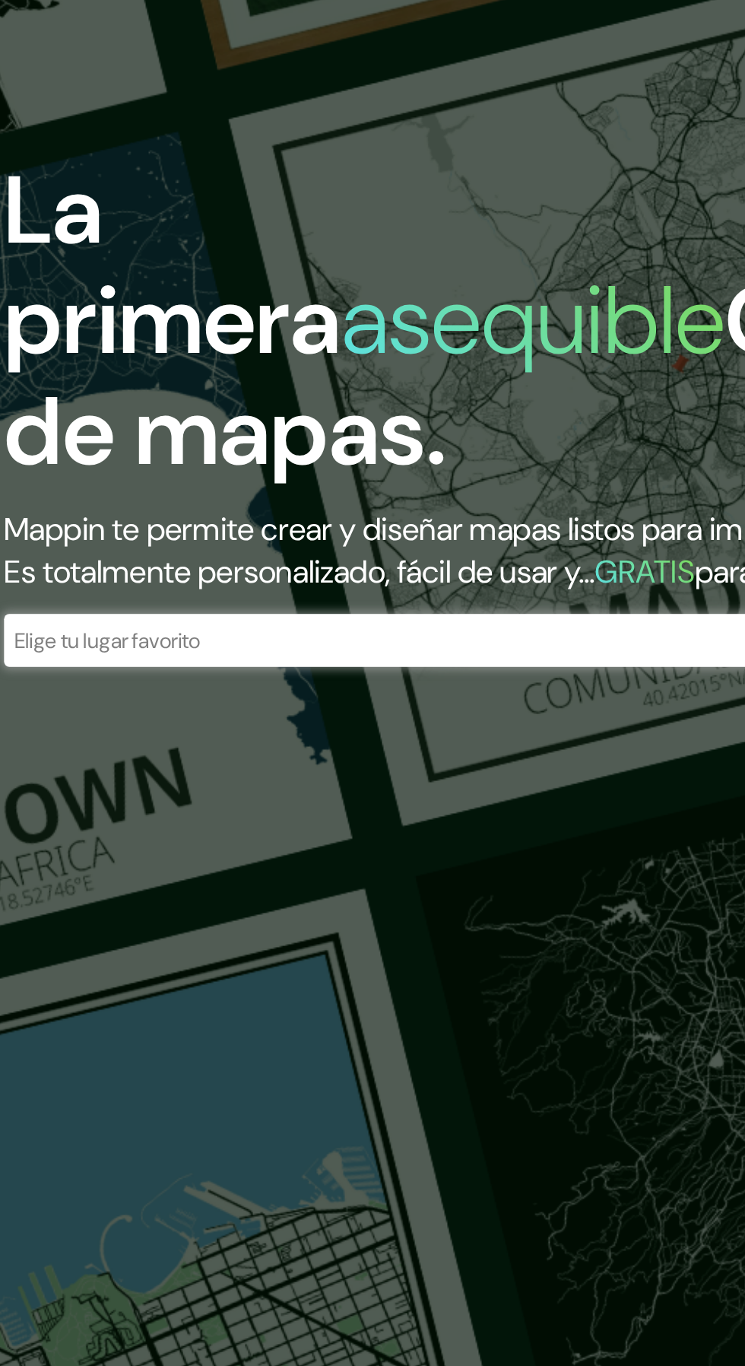
click at [365, 554] on div "La primera asequible Creador de mapas. Mappin te permite crear y diseñar mapas …" at bounding box center [372, 683] width 745 height 1366
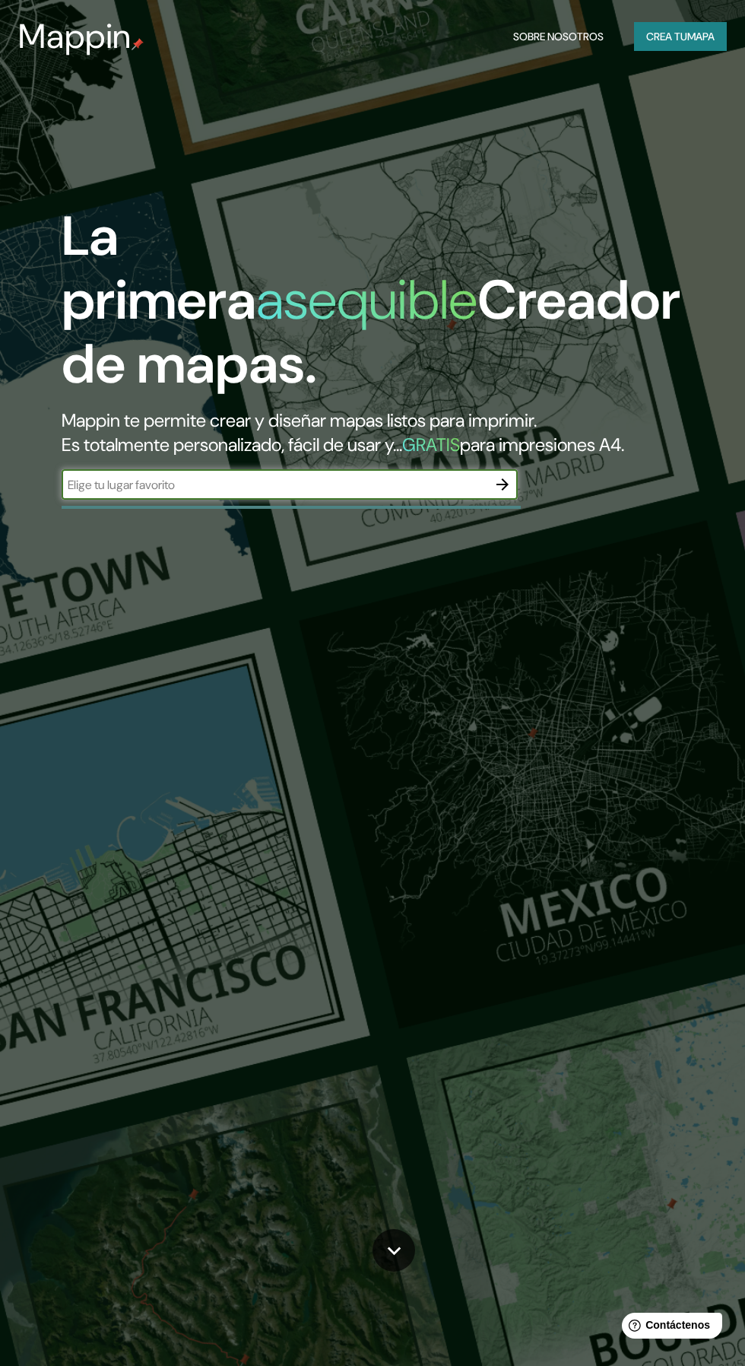
click at [439, 494] on input "text" at bounding box center [275, 484] width 426 height 17
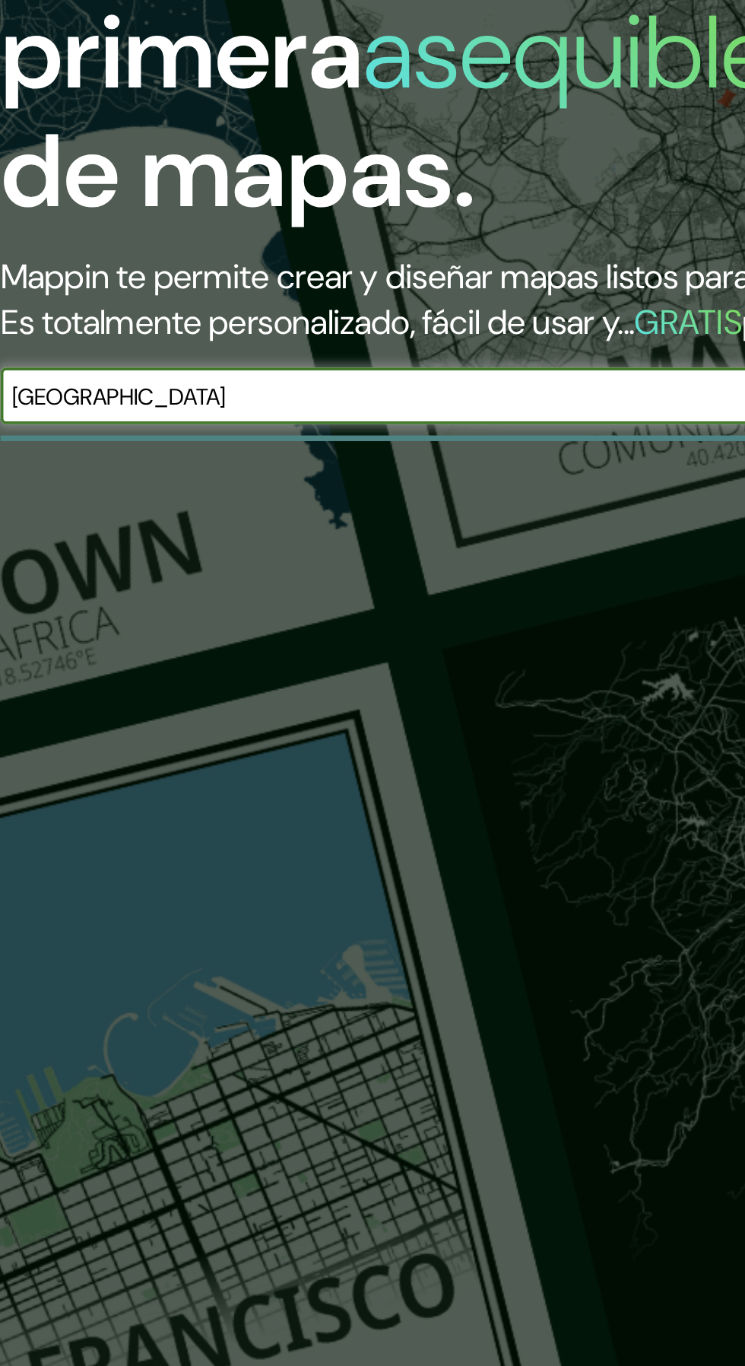
type input "Bolivia"
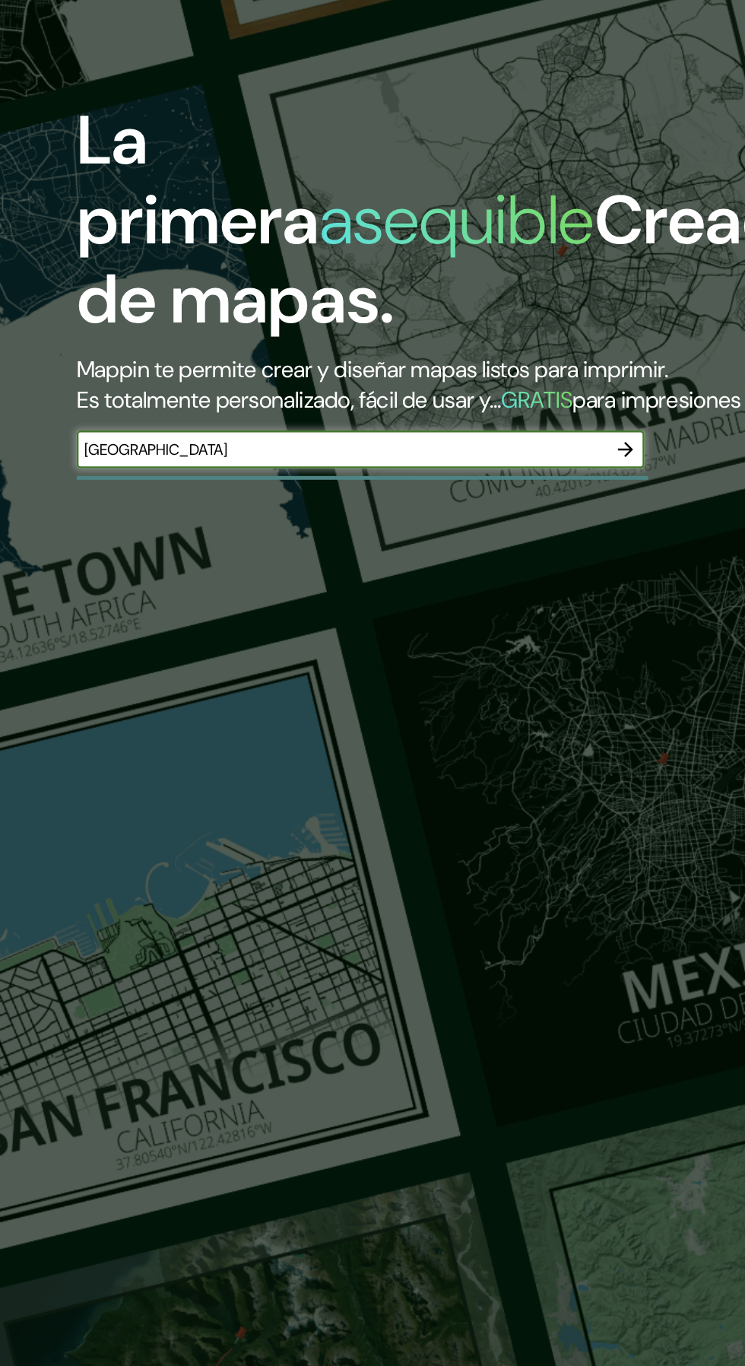
click at [502, 491] on icon "button" at bounding box center [503, 484] width 12 height 12
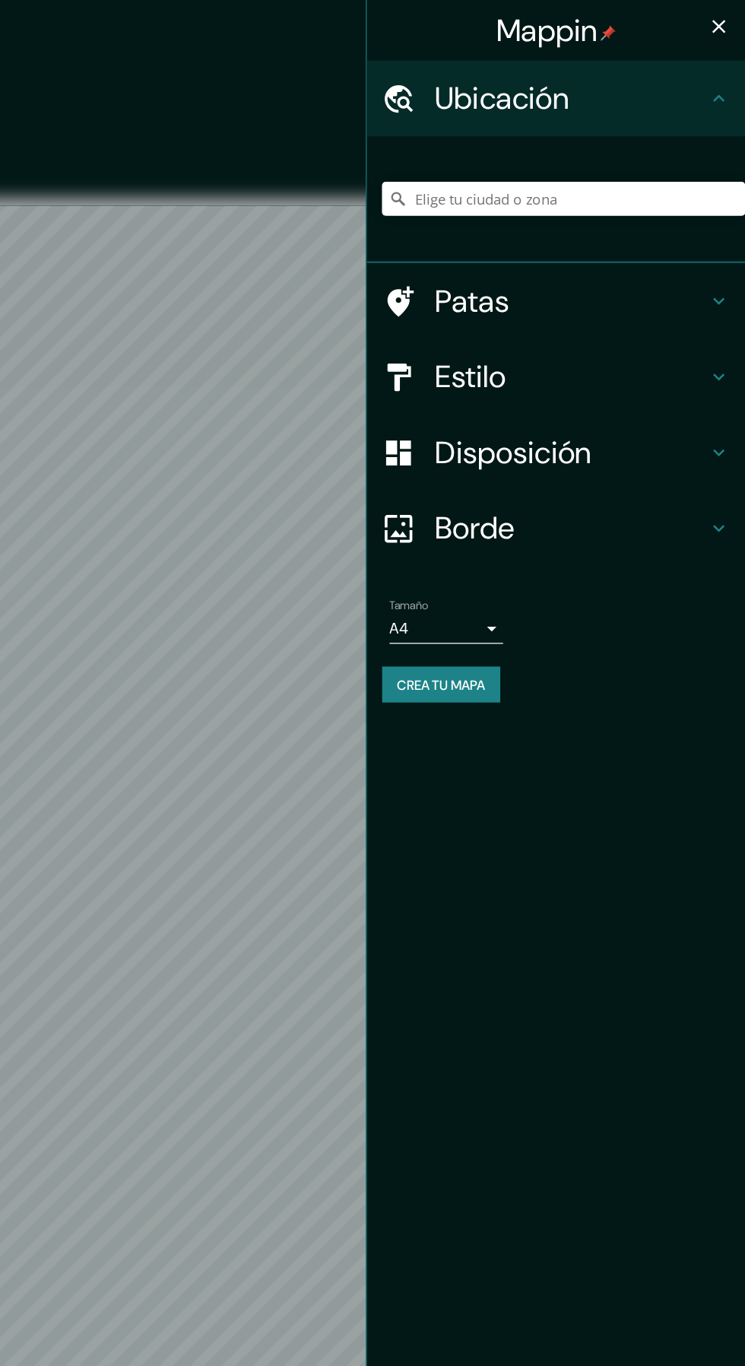
click at [724, 21] on icon "button" at bounding box center [724, 21] width 11 height 11
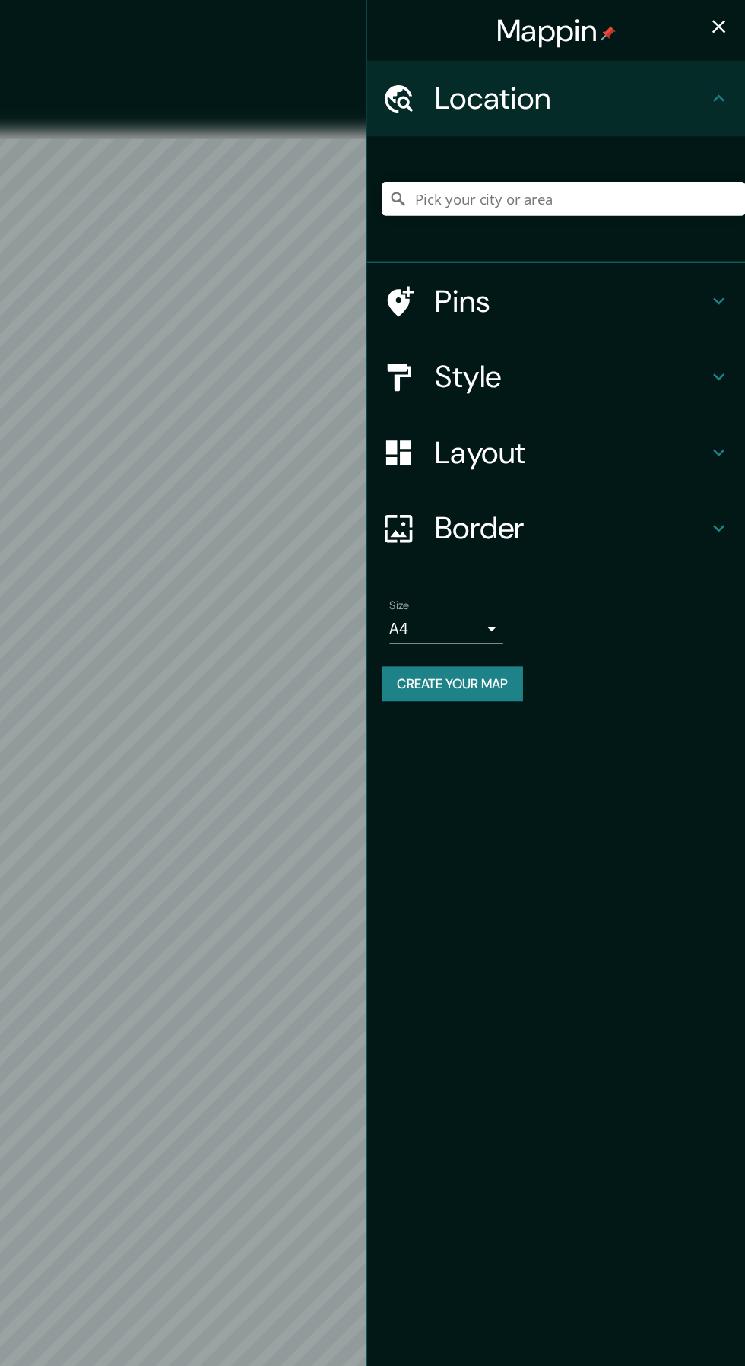
click at [724, 27] on icon "button" at bounding box center [724, 21] width 18 height 18
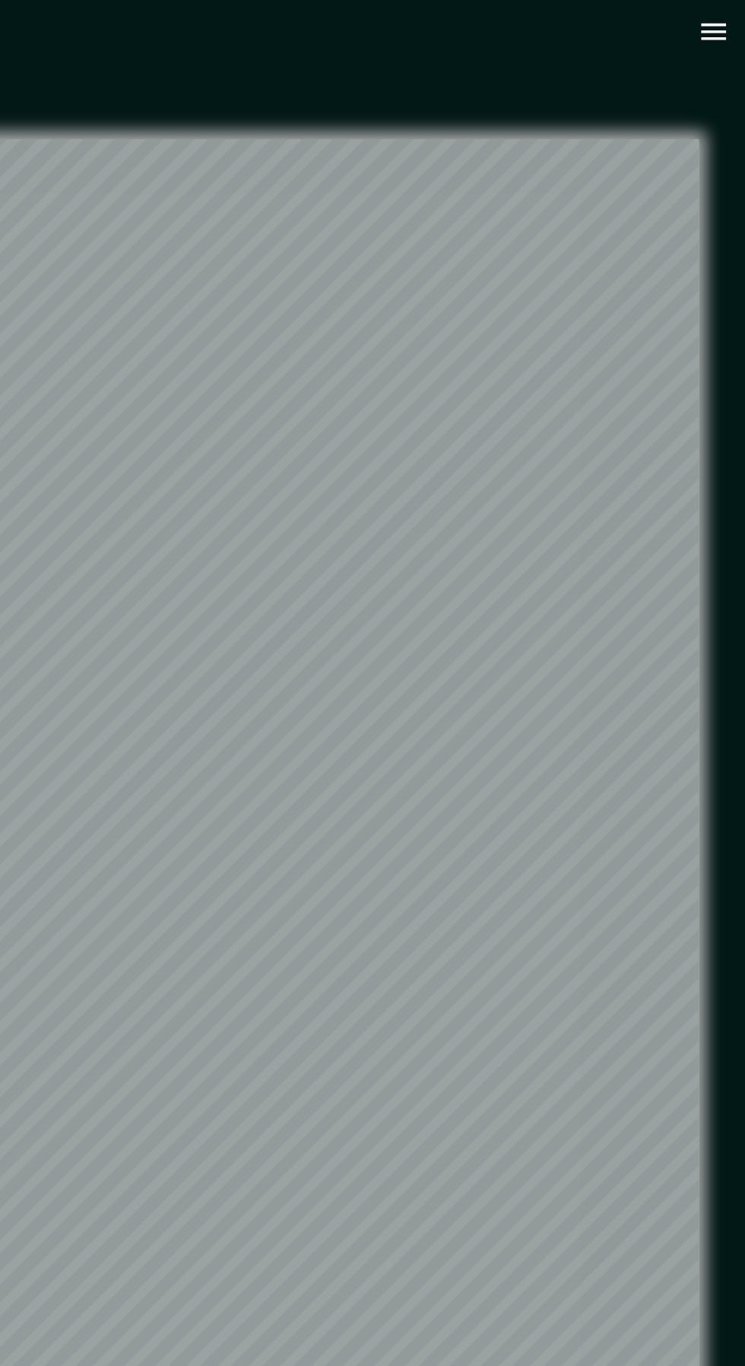
click at [713, 38] on icon "button" at bounding box center [719, 25] width 27 height 27
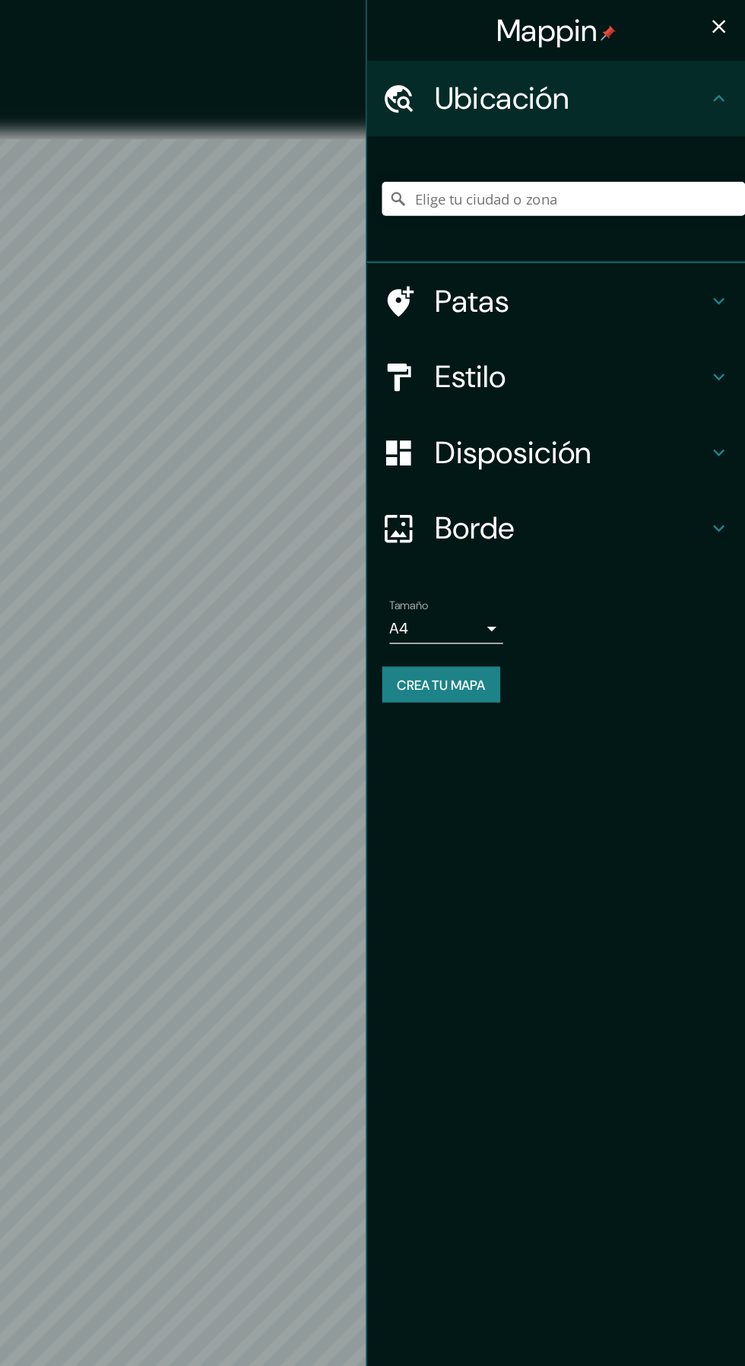
click at [741, 294] on div "Estilo" at bounding box center [593, 302] width 304 height 61
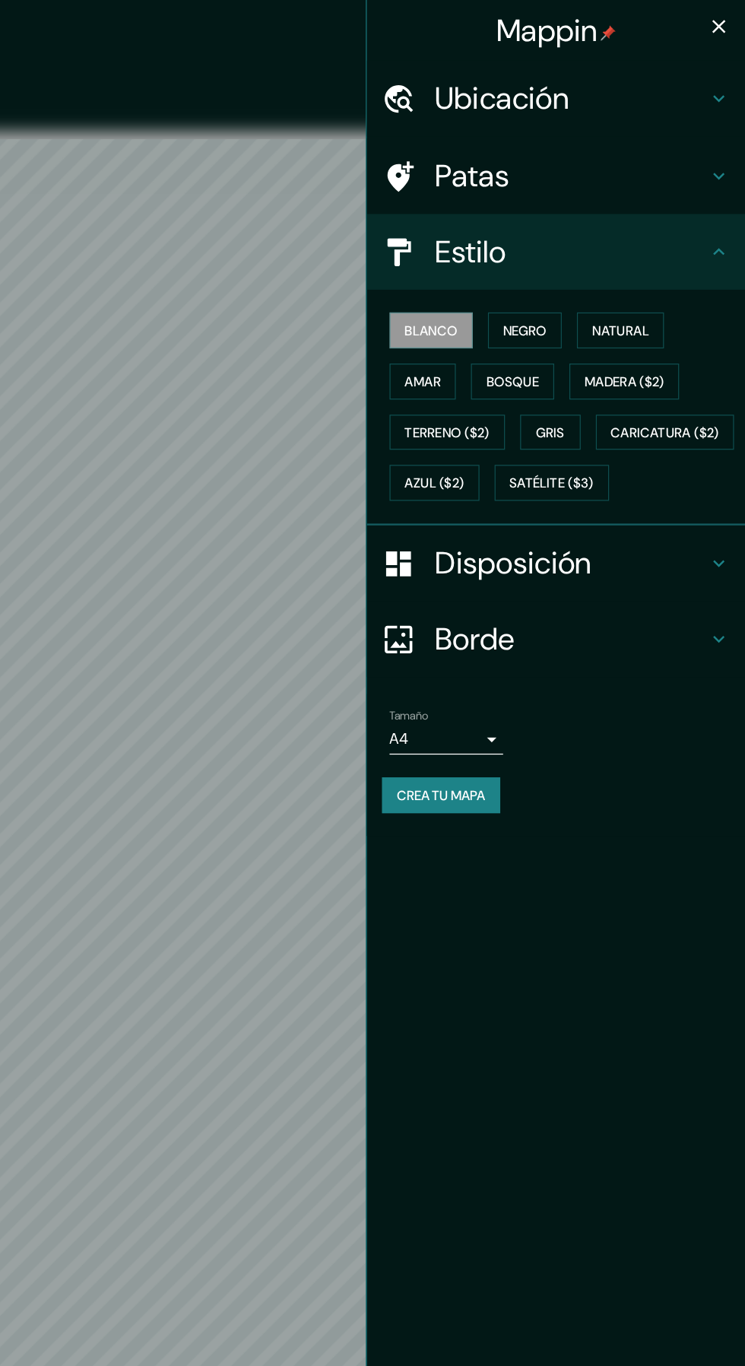
click at [564, 305] on font "Bosque" at bounding box center [558, 307] width 43 height 14
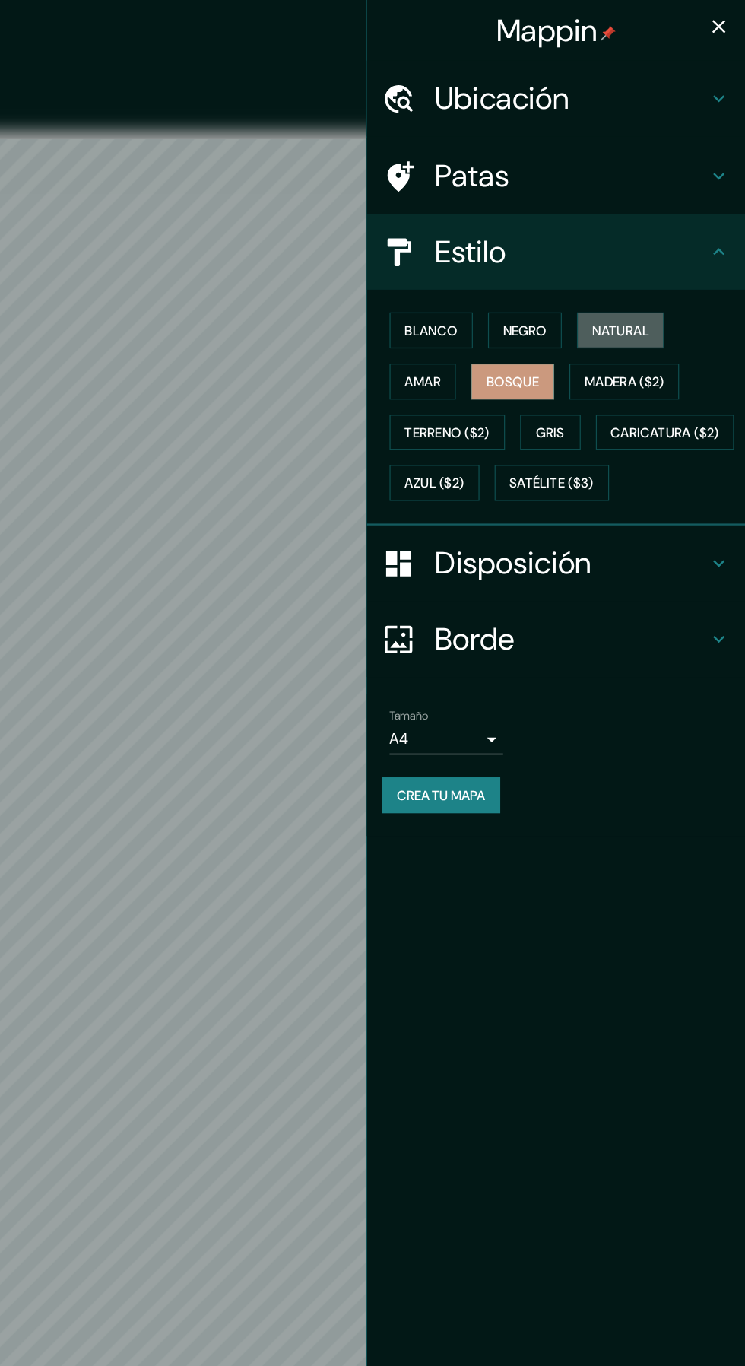
click at [656, 268] on font "Natural" at bounding box center [645, 266] width 46 height 14
click at [724, 22] on icon "button" at bounding box center [724, 21] width 11 height 11
